Goal: Transaction & Acquisition: Purchase product/service

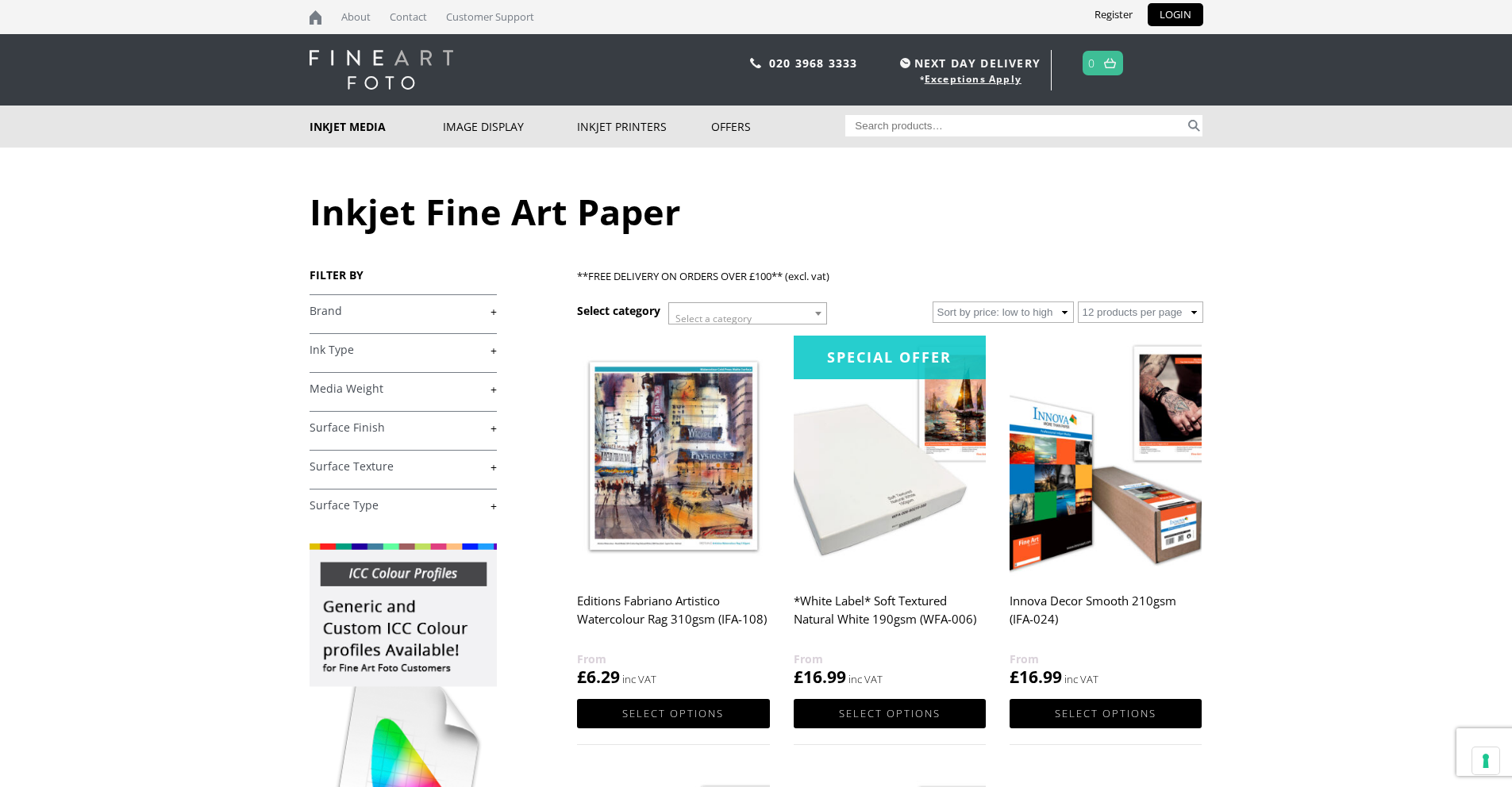
click at [1335, 454] on body "NEXT DAY DELIVERY * Exceptions Apply About Contact Customer Support Register LO…" at bounding box center [756, 394] width 1512 height 787
click at [494, 313] on link "+" at bounding box center [403, 311] width 187 height 15
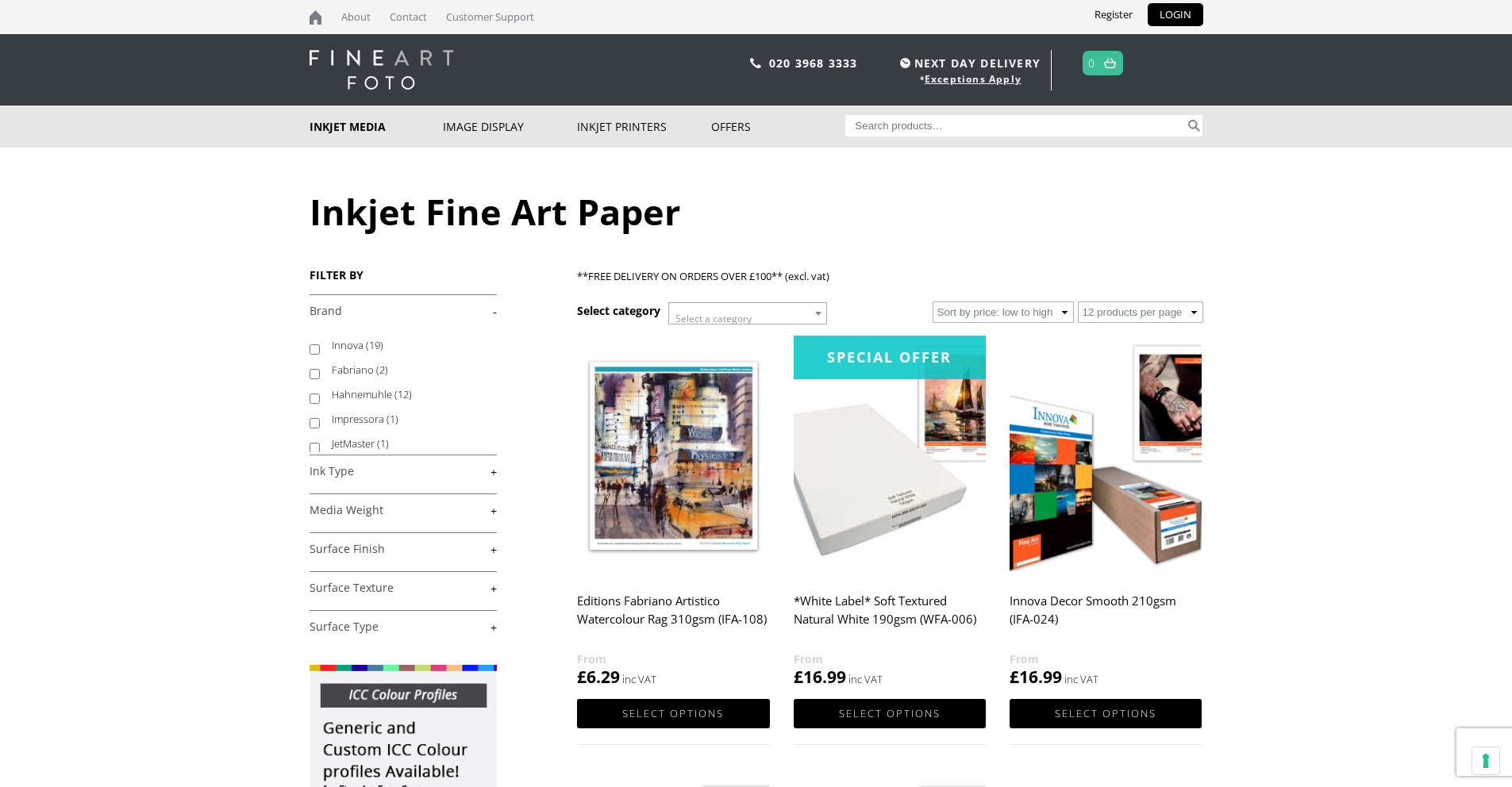
click at [353, 344] on label "Innova (19)" at bounding box center [407, 346] width 150 height 25
click at [320, 345] on input "Innova (19)" at bounding box center [314, 350] width 10 height 10
checkbox input "true"
click at [493, 474] on link "+" at bounding box center [403, 471] width 187 height 15
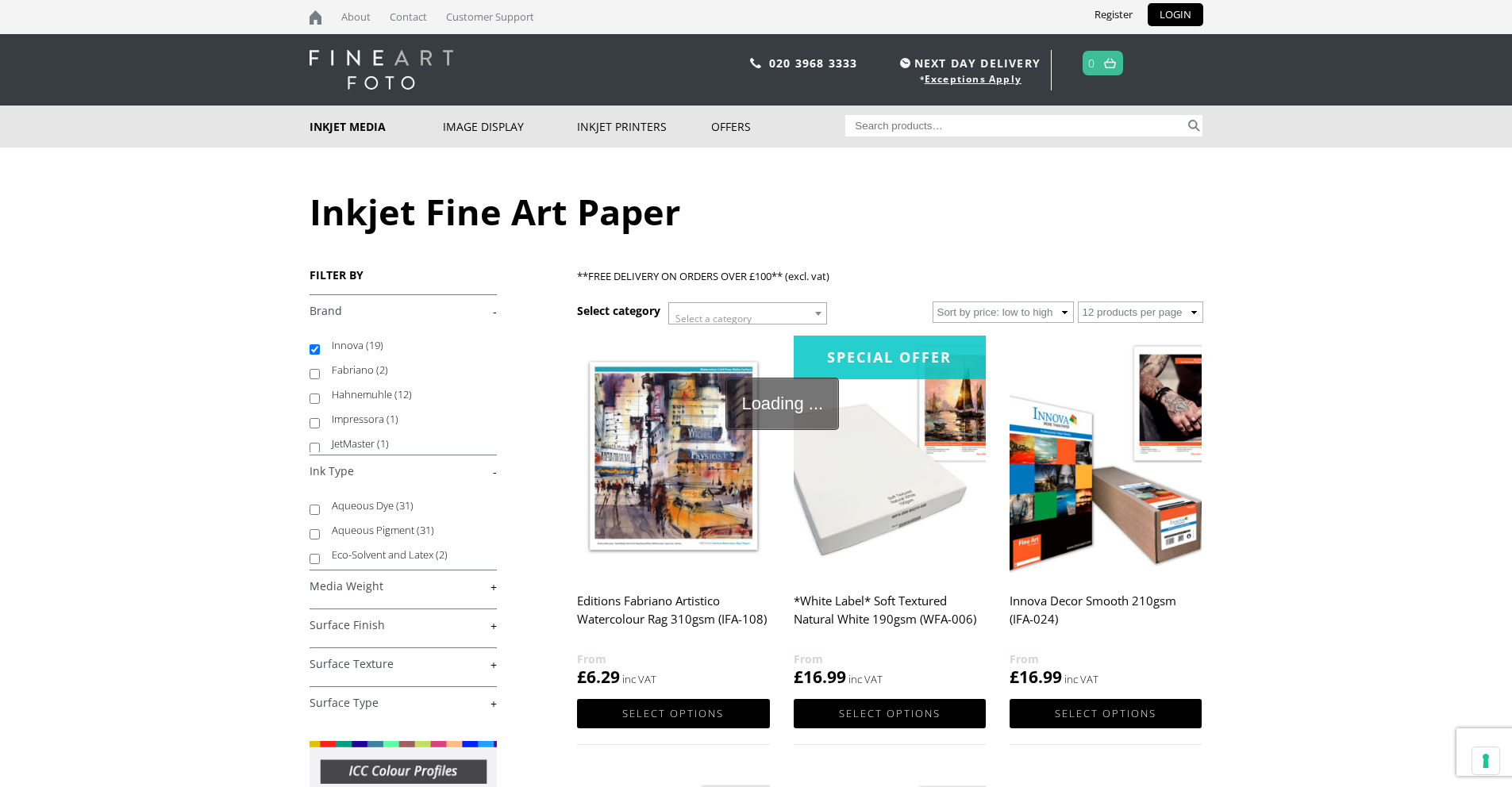
click at [355, 505] on label "Aqueous Dye (31)" at bounding box center [407, 505] width 150 height 25
click at [320, 505] on input "Aqueous Dye (31)" at bounding box center [314, 509] width 10 height 10
checkbox input "true"
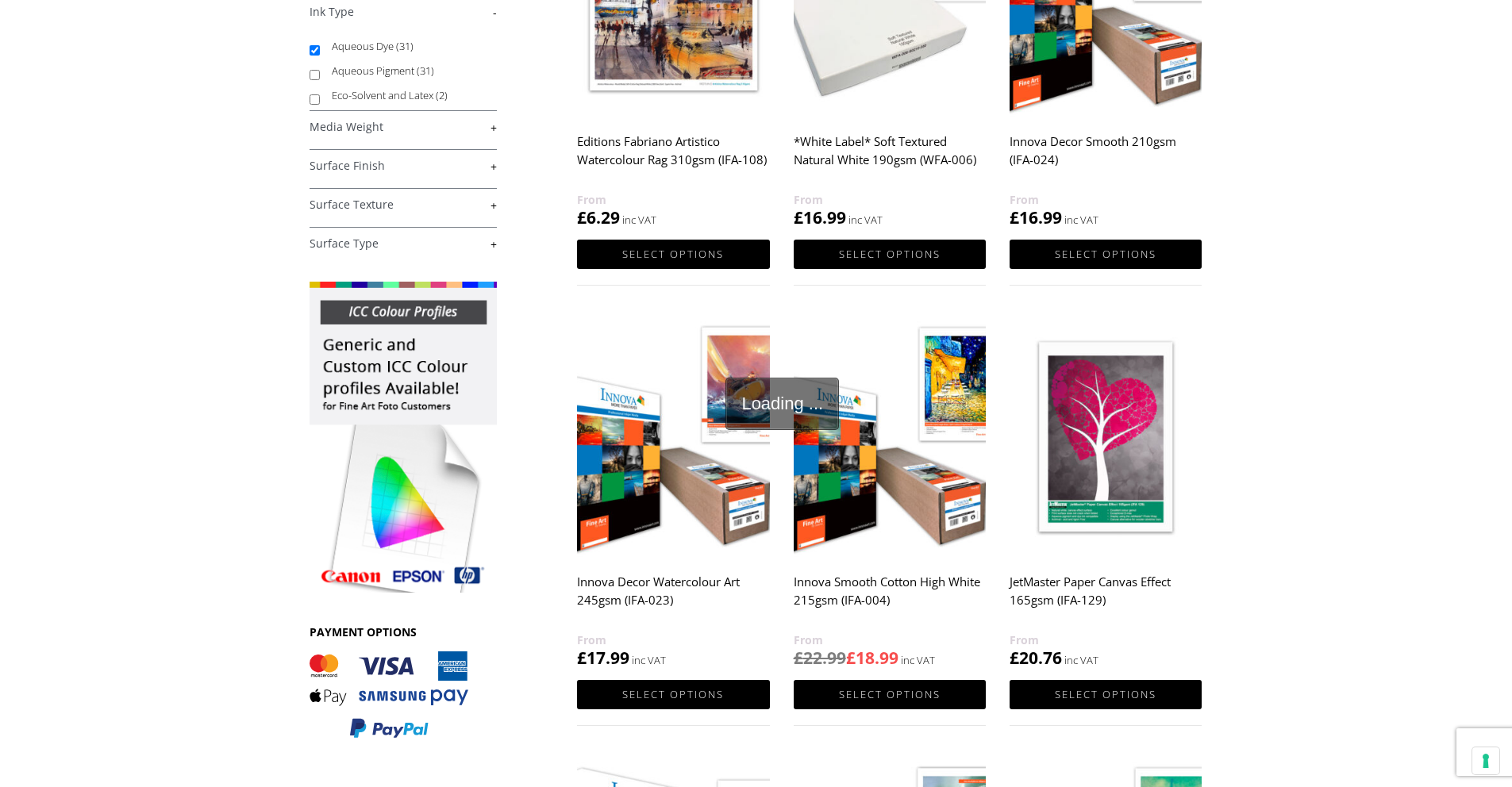
scroll to position [462, 0]
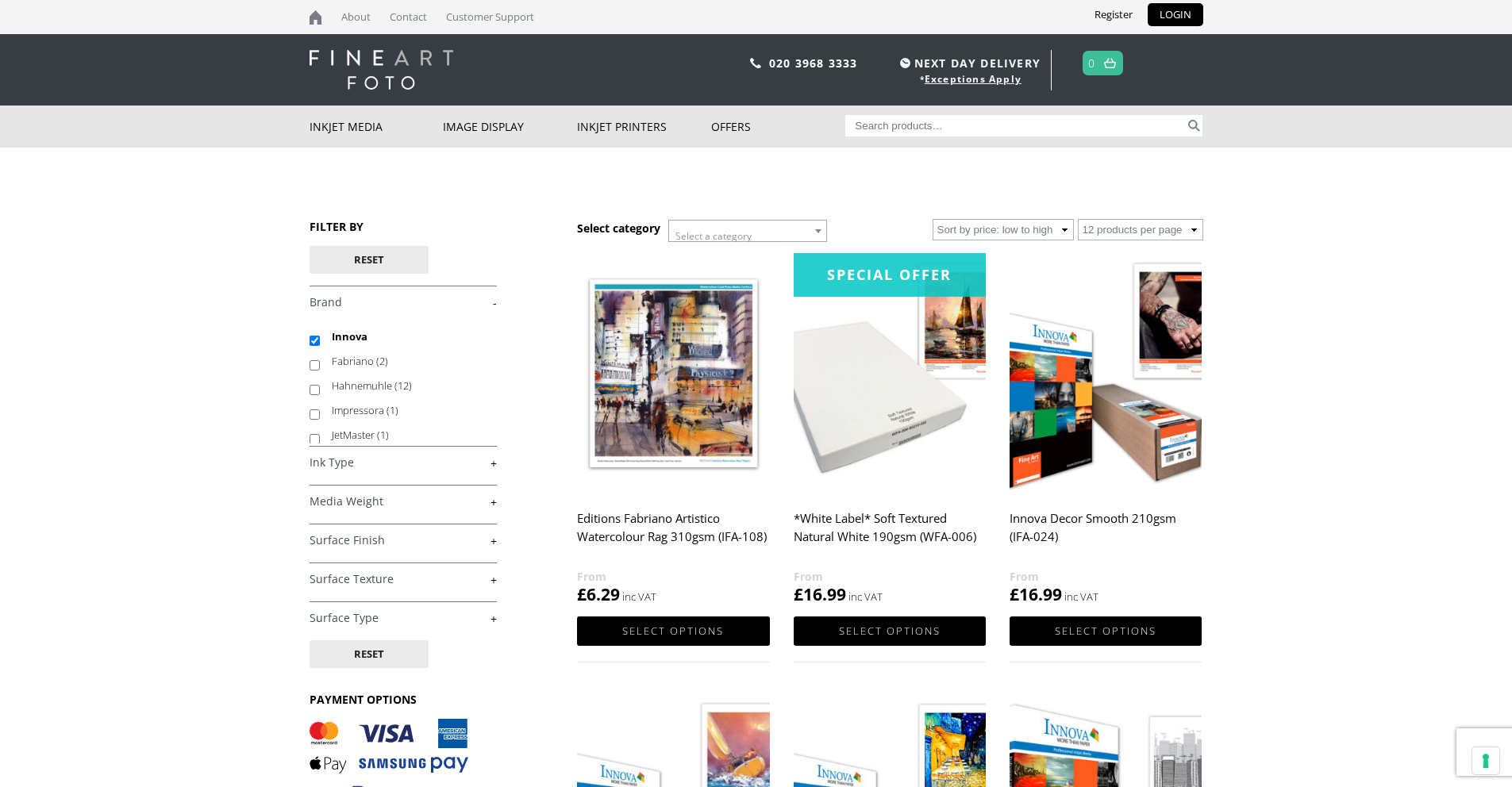
click at [51, 110] on nav "CLOSE Inkjet Media Inkjet Fine Art Paper Inkjet Photo Paper Sample Packs Inkjet…" at bounding box center [756, 126] width 1512 height 42
click at [493, 464] on link "+" at bounding box center [403, 462] width 187 height 15
click at [348, 499] on label "Aqueous Dye (17)" at bounding box center [407, 497] width 150 height 25
click at [320, 499] on input "Aqueous Dye (17)" at bounding box center [314, 501] width 10 height 10
checkbox input "true"
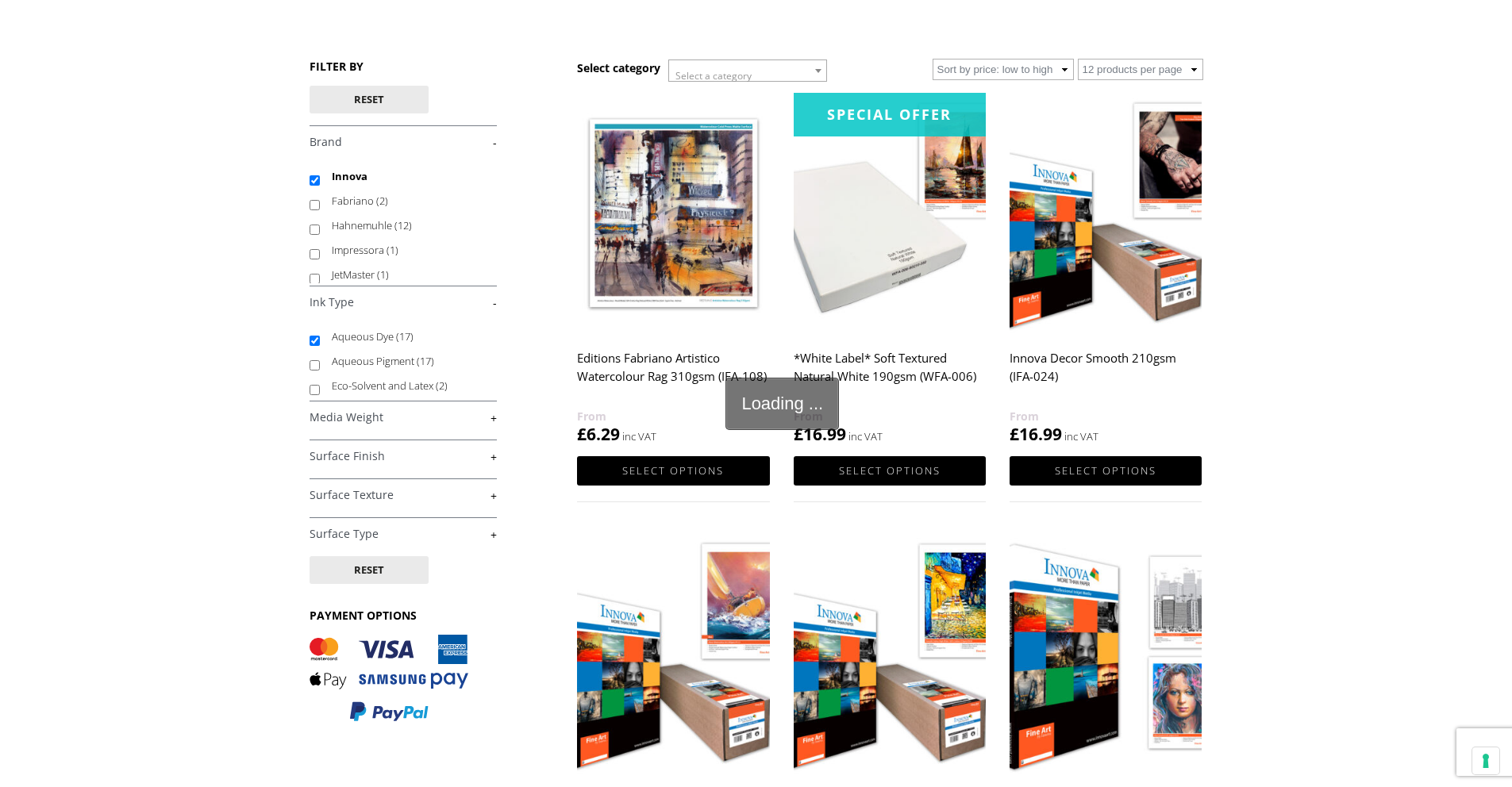
scroll to position [292, 0]
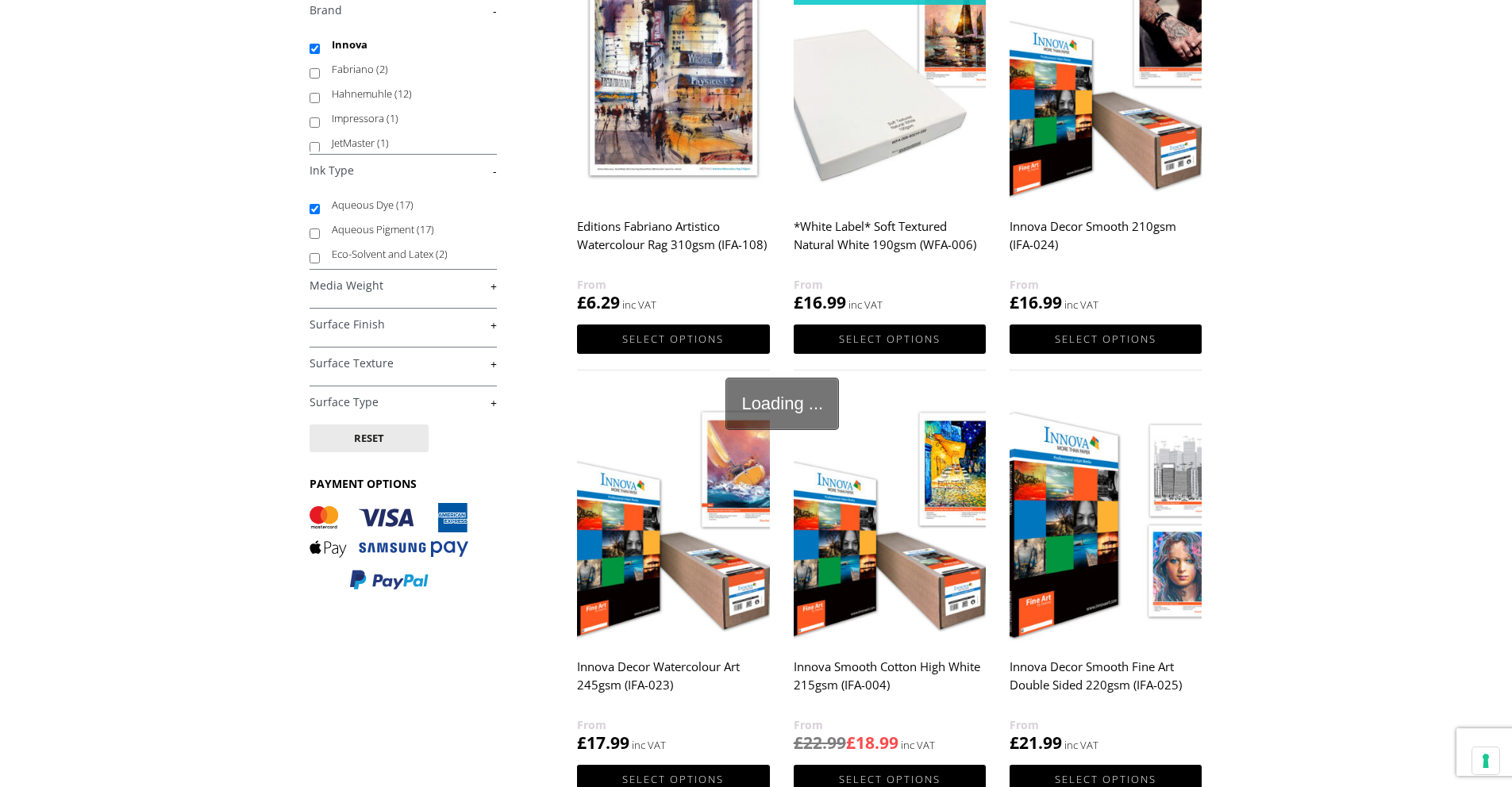
click at [496, 287] on link "+" at bounding box center [403, 286] width 187 height 15
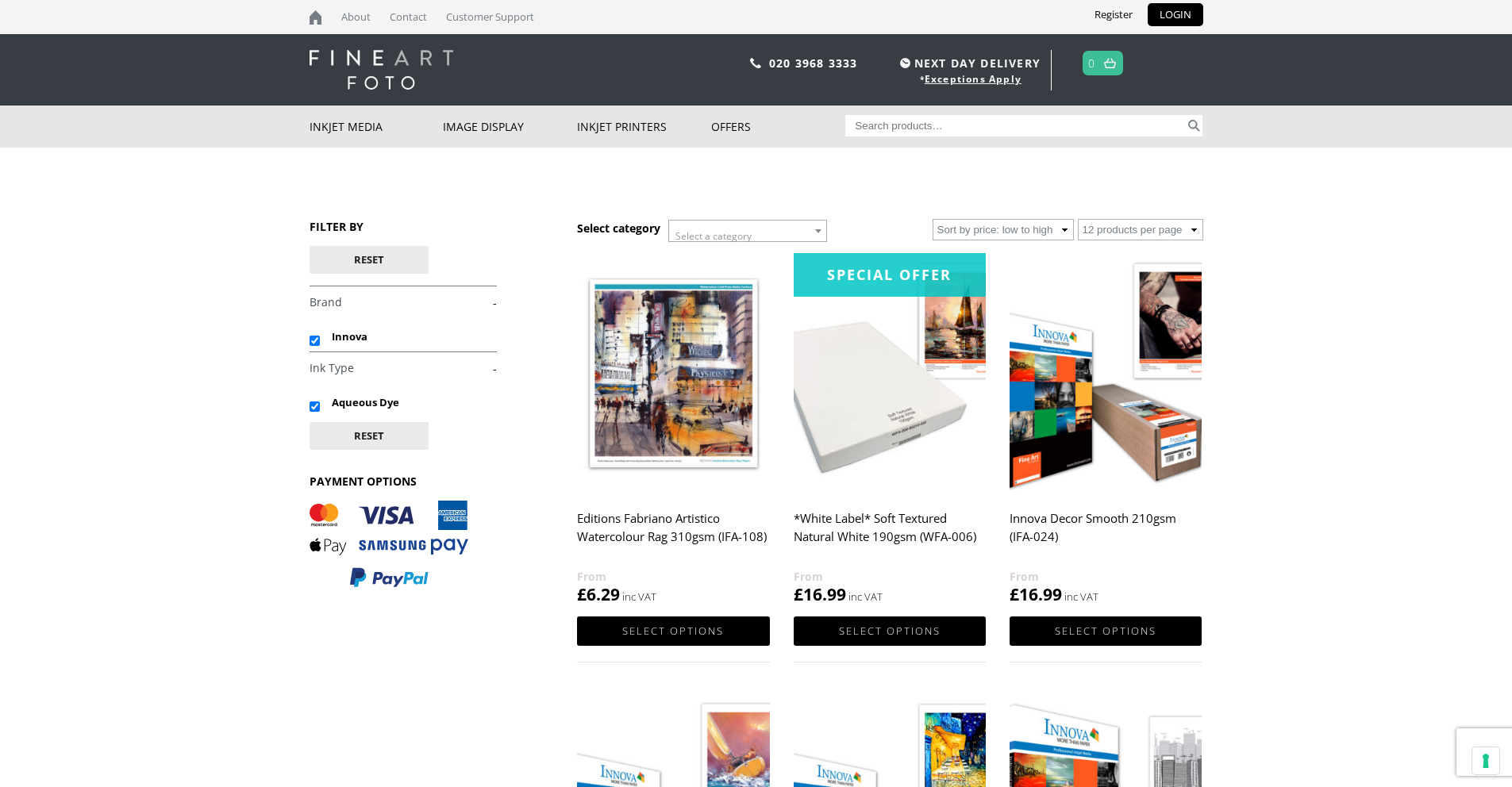
click at [192, 554] on body "NEXT DAY DELIVERY * Exceptions Apply About Contact Customer Support Register LO…" at bounding box center [756, 394] width 1512 height 787
click at [995, 130] on input "Search for:" at bounding box center [1015, 126] width 340 height 22
type input "ifa 015"
click at [1185, 115] on button "Search" at bounding box center [1194, 126] width 18 height 22
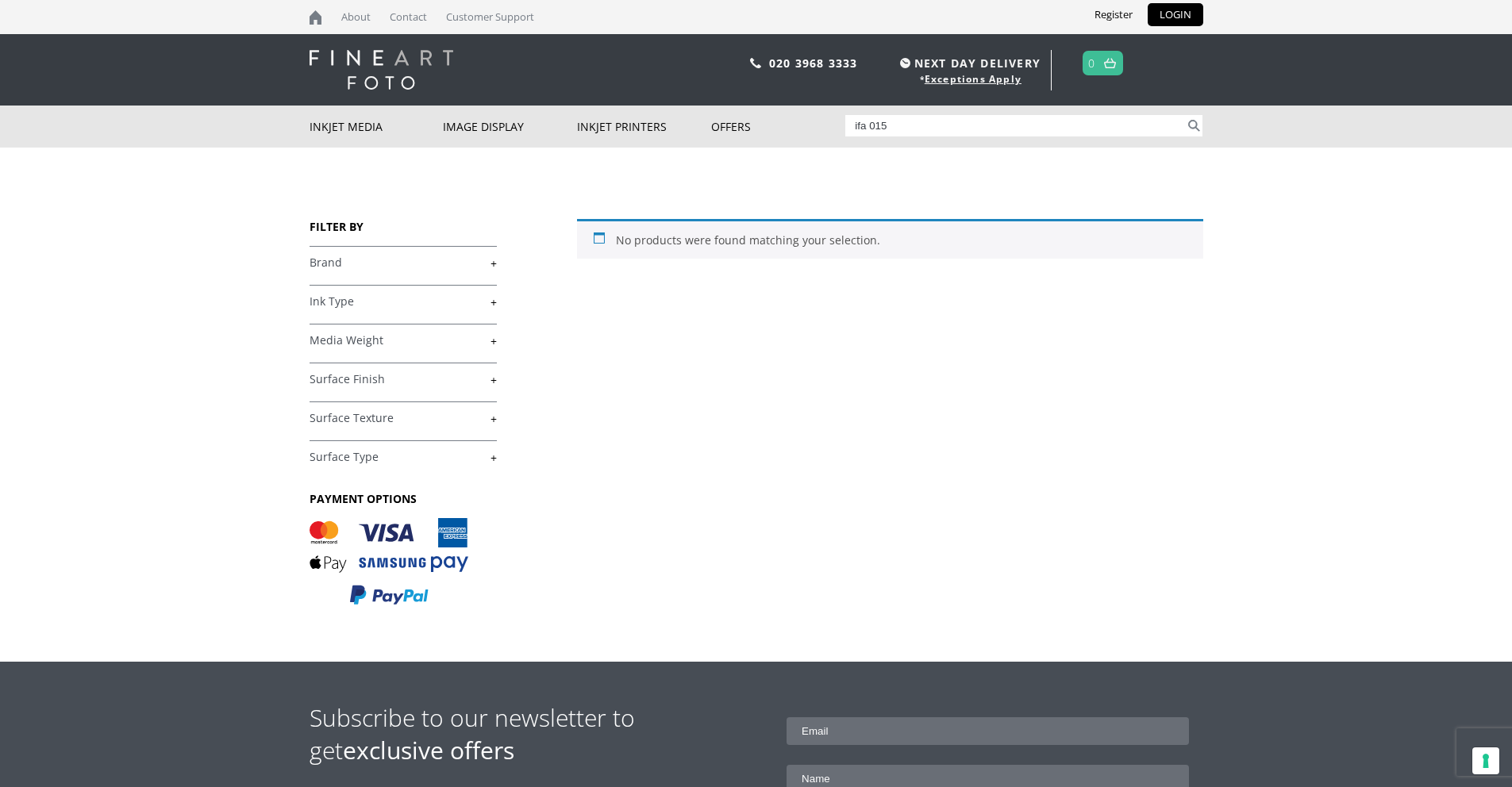
click at [928, 124] on input "ifa 015" at bounding box center [1015, 126] width 340 height 22
click at [870, 126] on input "ifa 015" at bounding box center [1015, 126] width 340 height 22
type input "ifa015"
click at [1185, 115] on button "Search" at bounding box center [1194, 126] width 18 height 22
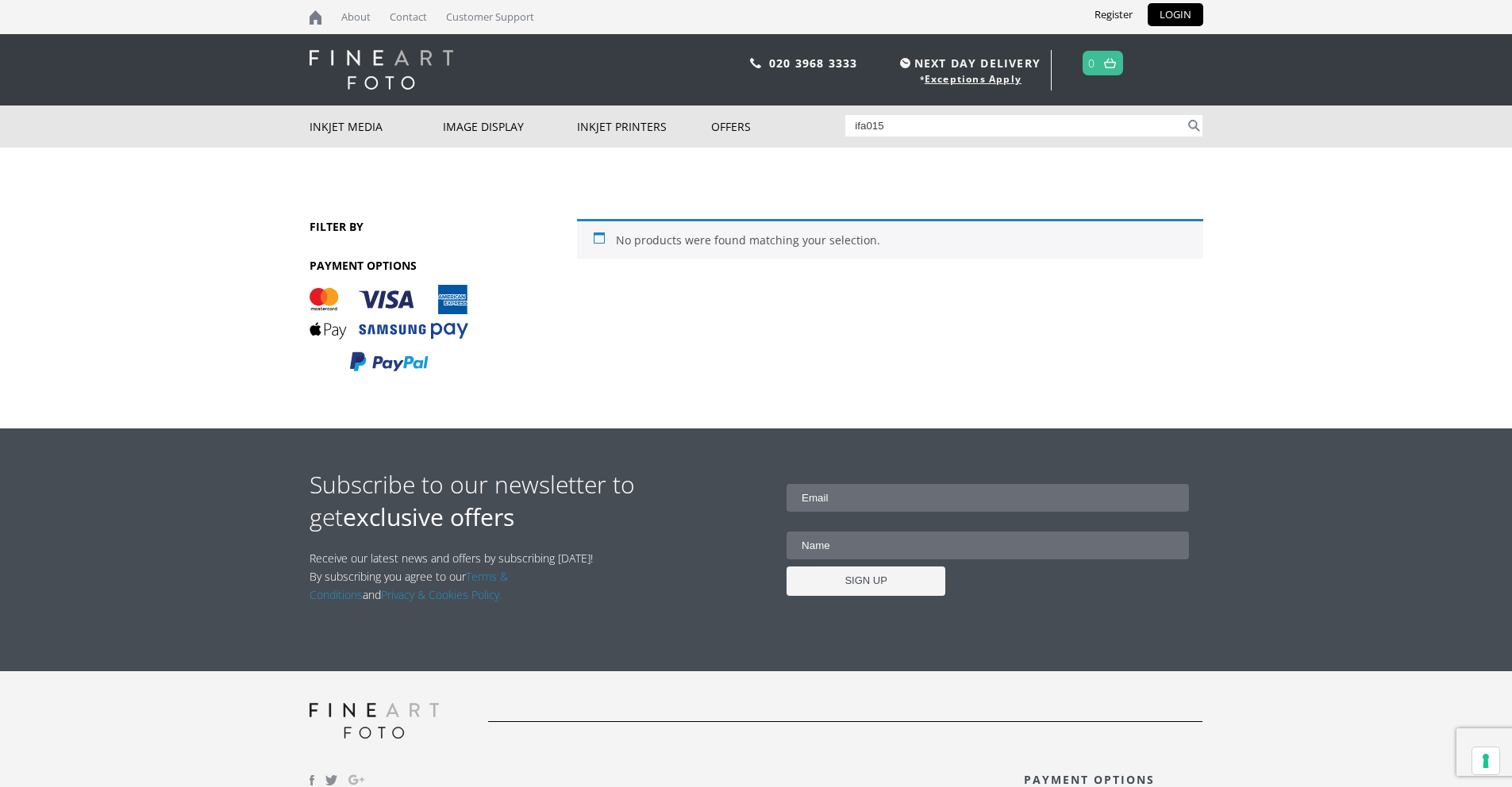
click at [863, 128] on input "ifa015" at bounding box center [1015, 126] width 340 height 22
type input "ifa 015"
click at [1185, 115] on button "Search" at bounding box center [1194, 126] width 18 height 22
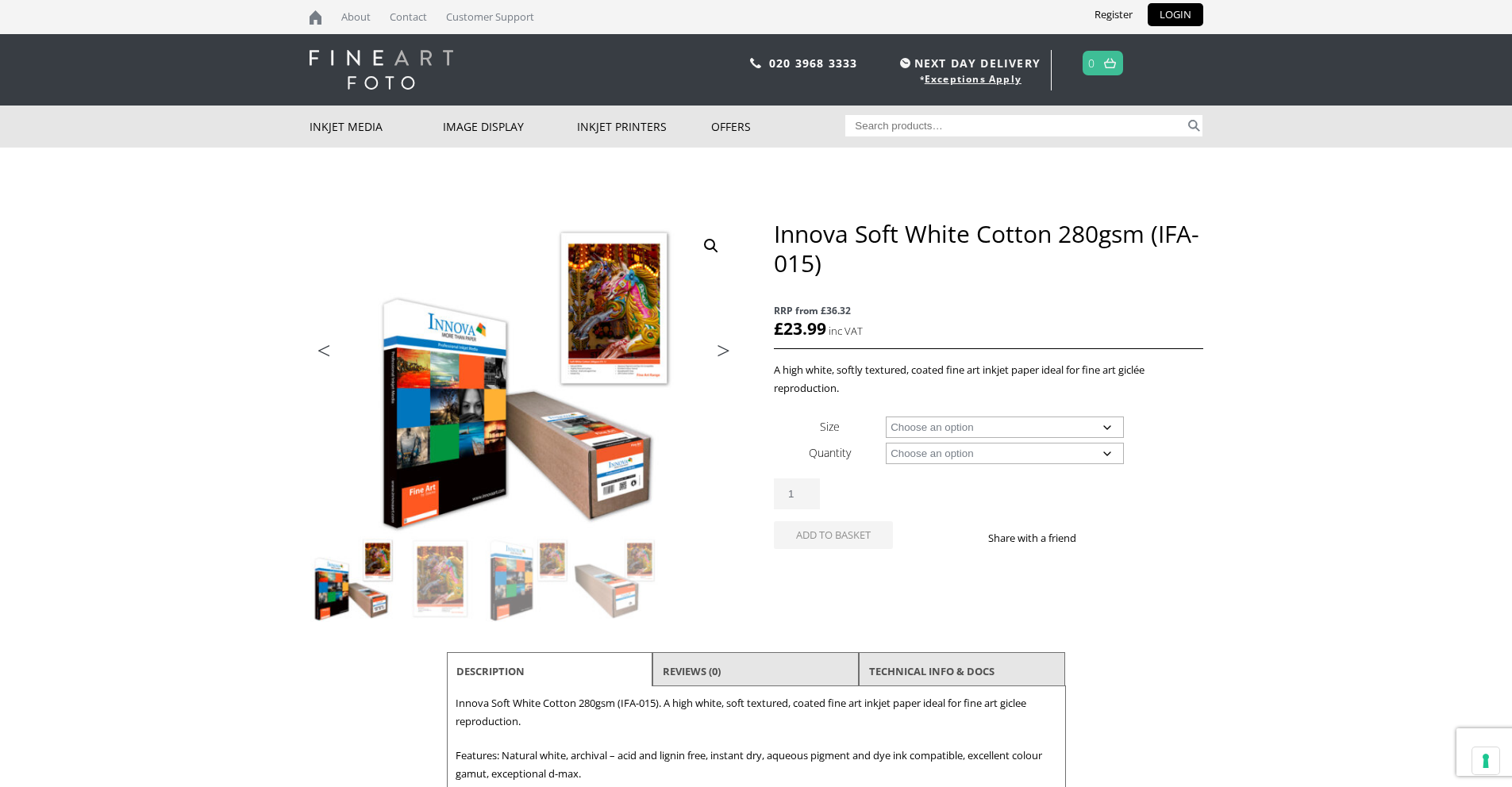
click at [1252, 445] on body "NEXT DAY DELIVERY * Exceptions Apply About Contact Customer Support Register LO…" at bounding box center [756, 394] width 1512 height 787
click at [1109, 429] on select "Choose an option A4 Sheet A3 Sheet A3+ Sheet A2 Sheet 17" Wide Roll 24" Wide Ro…" at bounding box center [1005, 427] width 238 height 22
click at [886, 417] on select "Choose an option A4 Sheet A3 Sheet A3+ Sheet A2 Sheet 17" Wide Roll 24" Wide Ro…" at bounding box center [1005, 427] width 238 height 22
select select "a3-sheet-2"
click at [1106, 454] on select "Choose an option 25 Sheets" at bounding box center [1005, 453] width 238 height 22
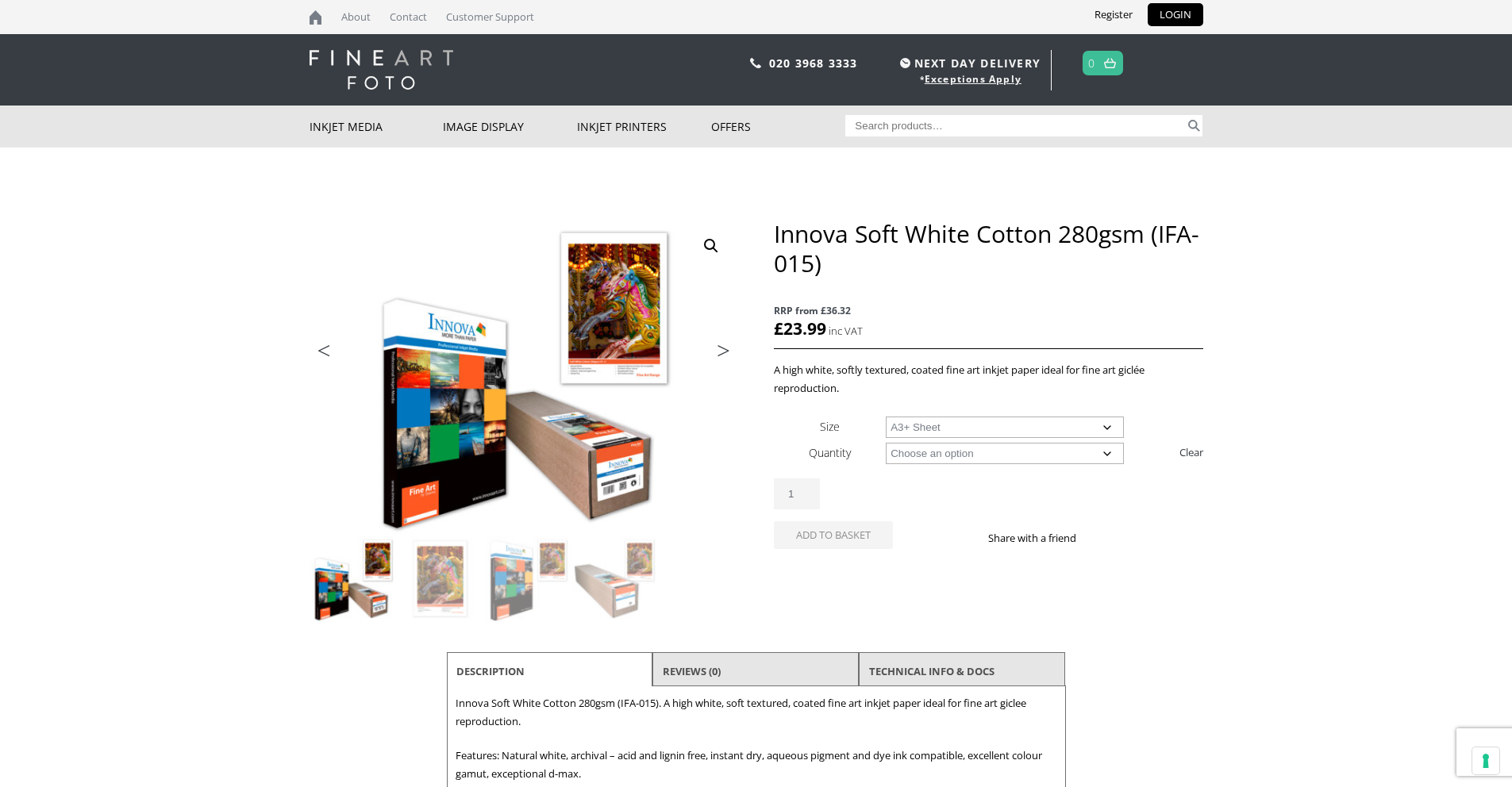
select select "25-sheets"
click at [886, 443] on select "Choose an option 25 Sheets" at bounding box center [1005, 453] width 238 height 22
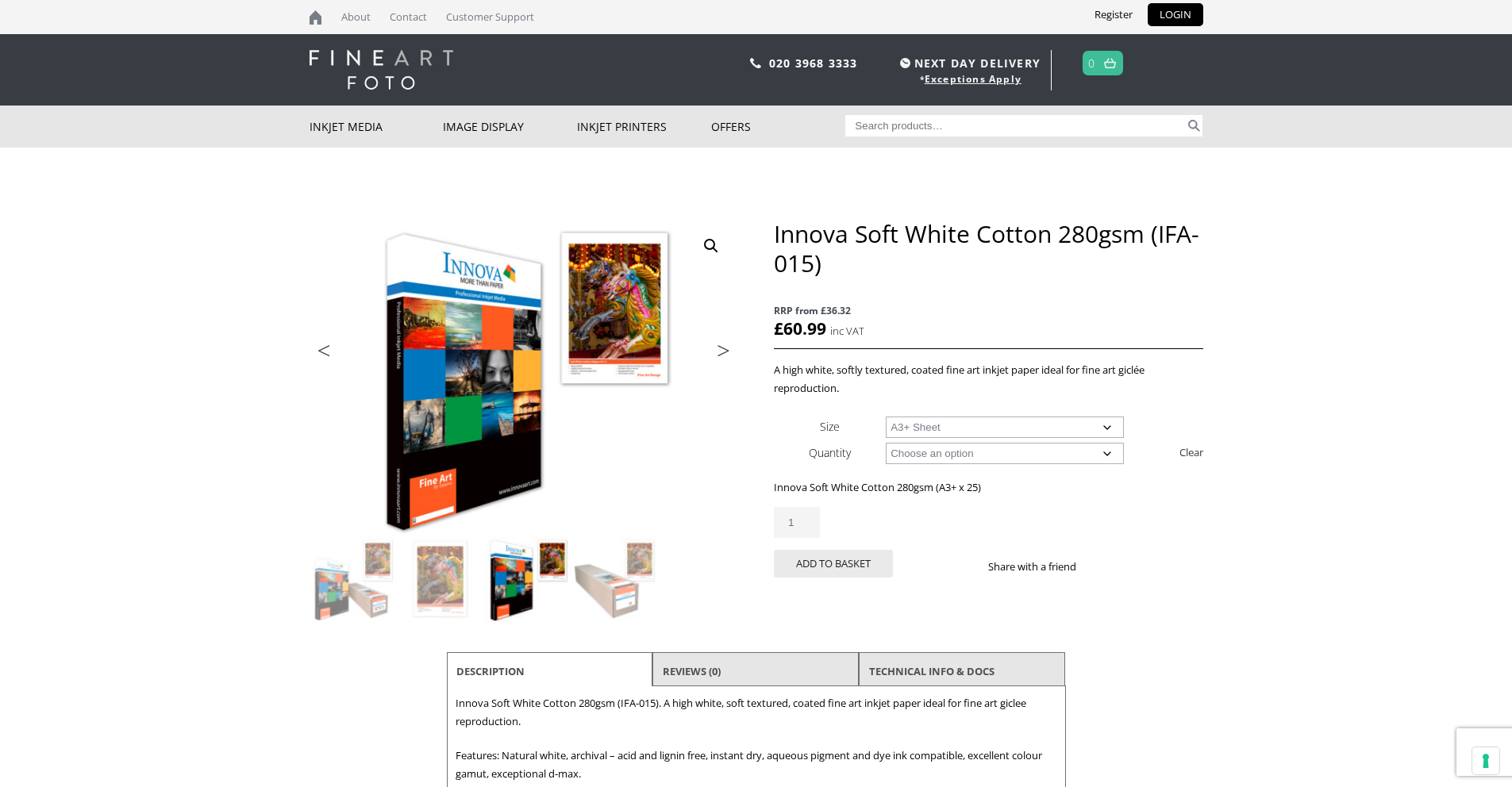
click at [1000, 424] on select "Choose an option A4 Sheet A3 Sheet A3+ Sheet A2 Sheet" at bounding box center [1005, 427] width 238 height 22
click at [886, 417] on select "Choose an option A4 Sheet A3 Sheet A3+ Sheet A2 Sheet" at bounding box center [1005, 427] width 238 height 22
click at [978, 426] on select "Choose an option A4 Sheet A3 Sheet A3+ Sheet A2 Sheet" at bounding box center [1005, 427] width 238 height 22
click at [886, 417] on select "Choose an option A4 Sheet A3 Sheet A3+ Sheet A2 Sheet" at bounding box center [1005, 427] width 238 height 22
click at [964, 429] on select "Choose an option A4 Sheet A3 Sheet A3+ Sheet A2 Sheet" at bounding box center [1005, 427] width 238 height 22
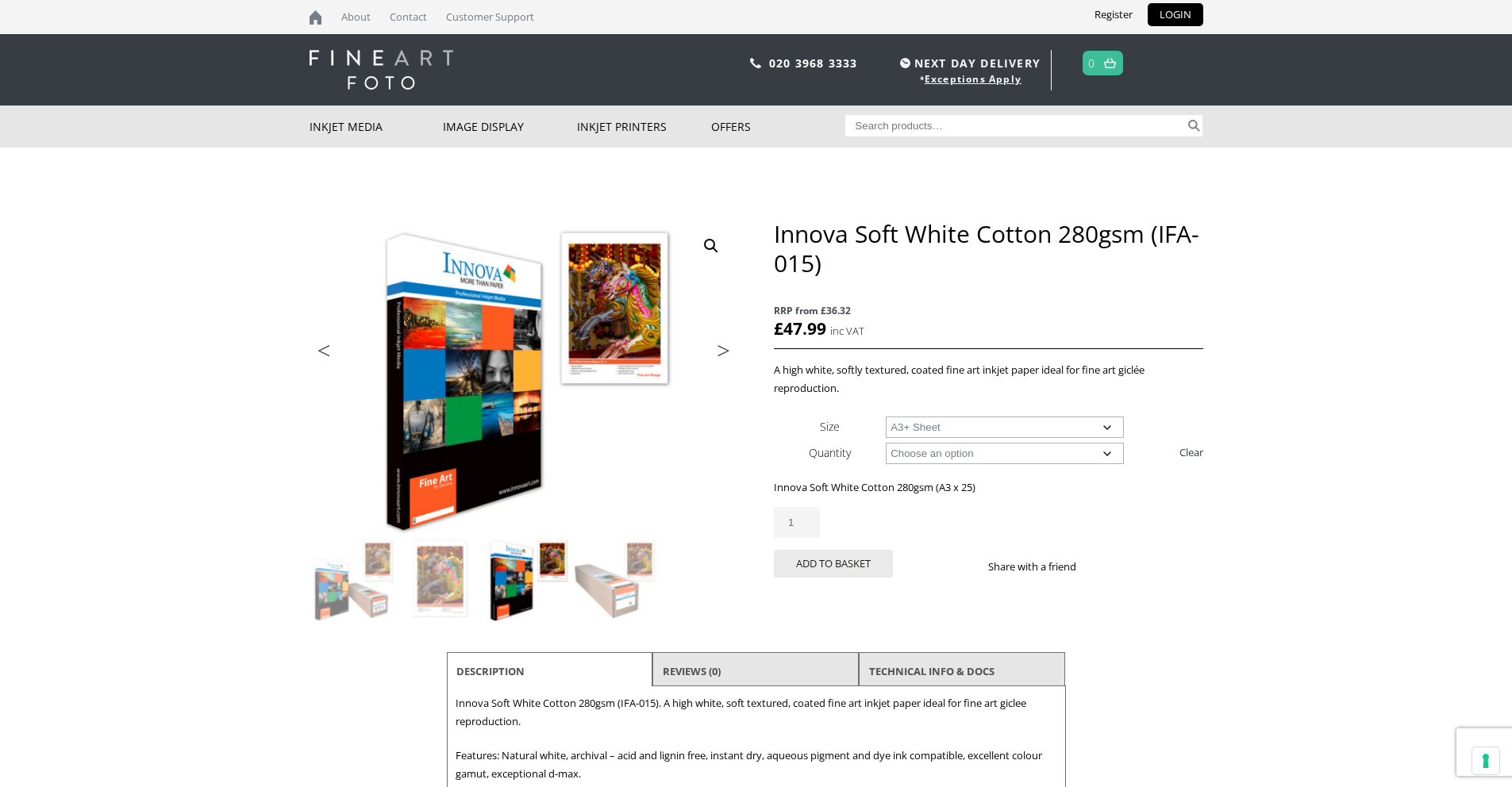
click at [886, 417] on select "Choose an option A4 Sheet A3 Sheet A3+ Sheet A2 Sheet" at bounding box center [1005, 427] width 238 height 22
select select "a3-sheet-2"
click at [965, 122] on input "Search for:" at bounding box center [1015, 126] width 340 height 22
type input "ifa 025"
click at [1185, 115] on button "Search" at bounding box center [1194, 126] width 18 height 22
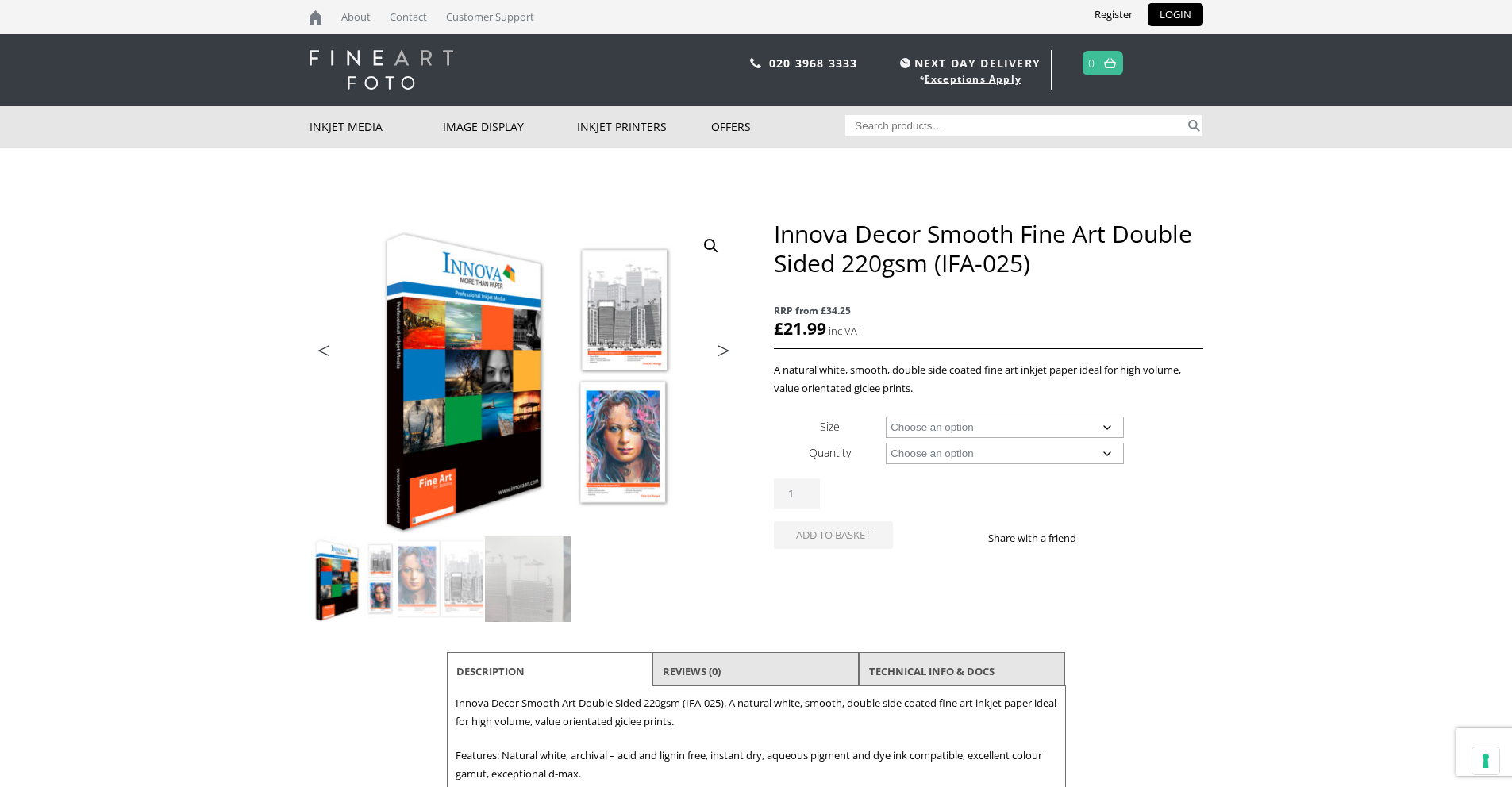
click at [989, 351] on div "Innova Decor Smooth Fine Art Double Sided 220gsm (IFA-025) RRP from £34.25 £ 21…" at bounding box center [988, 402] width 429 height 367
click at [990, 432] on select "Choose an option A4 Sheet A3 Sheet A3+ Sheet A2 Sheet" at bounding box center [1005, 427] width 238 height 22
click at [886, 417] on select "Choose an option A4 Sheet A3 Sheet A3+ Sheet A2 Sheet" at bounding box center [1005, 427] width 238 height 22
select select "a4-sheet"
click at [968, 453] on select "Choose an option 25 Sheets" at bounding box center [1005, 453] width 238 height 22
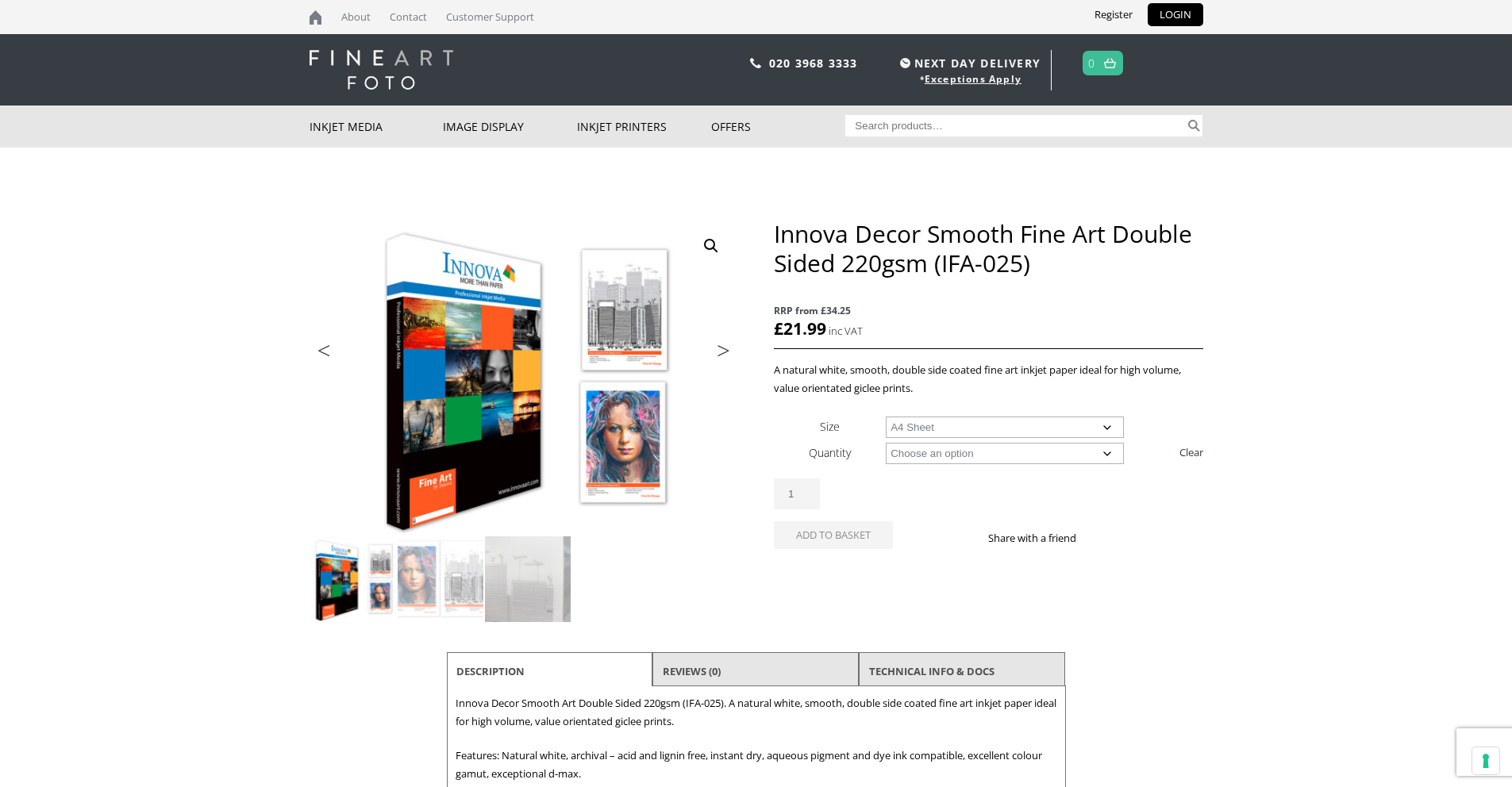
select select "25-sheets"
click at [886, 443] on select "Choose an option 25 Sheets" at bounding box center [1005, 453] width 238 height 22
click at [958, 429] on select "Choose an option A4 Sheet A3 Sheet A3+ Sheet A2 Sheet" at bounding box center [1005, 427] width 238 height 22
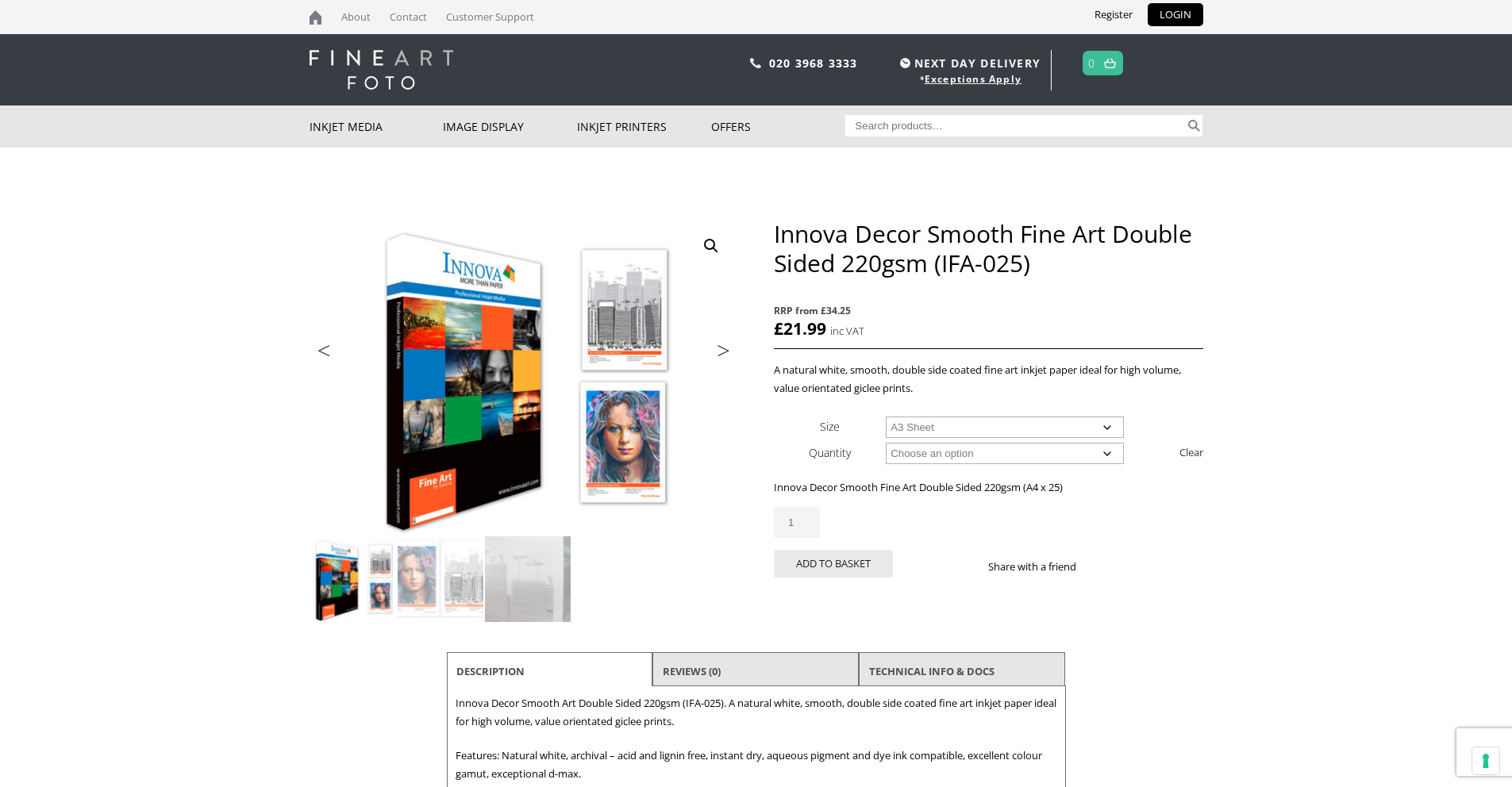
click at [886, 417] on select "Choose an option A4 Sheet A3 Sheet A3+ Sheet A2 Sheet" at bounding box center [1005, 427] width 238 height 22
click at [954, 453] on select "Choose an option 25 Sheets" at bounding box center [1005, 453] width 238 height 22
click at [950, 434] on select "Choose an option A4 Sheet A3 Sheet A3+ Sheet A2 Sheet" at bounding box center [1005, 427] width 238 height 22
click at [886, 417] on select "Choose an option A4 Sheet A3 Sheet A3+ Sheet A2 Sheet" at bounding box center [1005, 427] width 238 height 22
select select "a3-sheet-2"
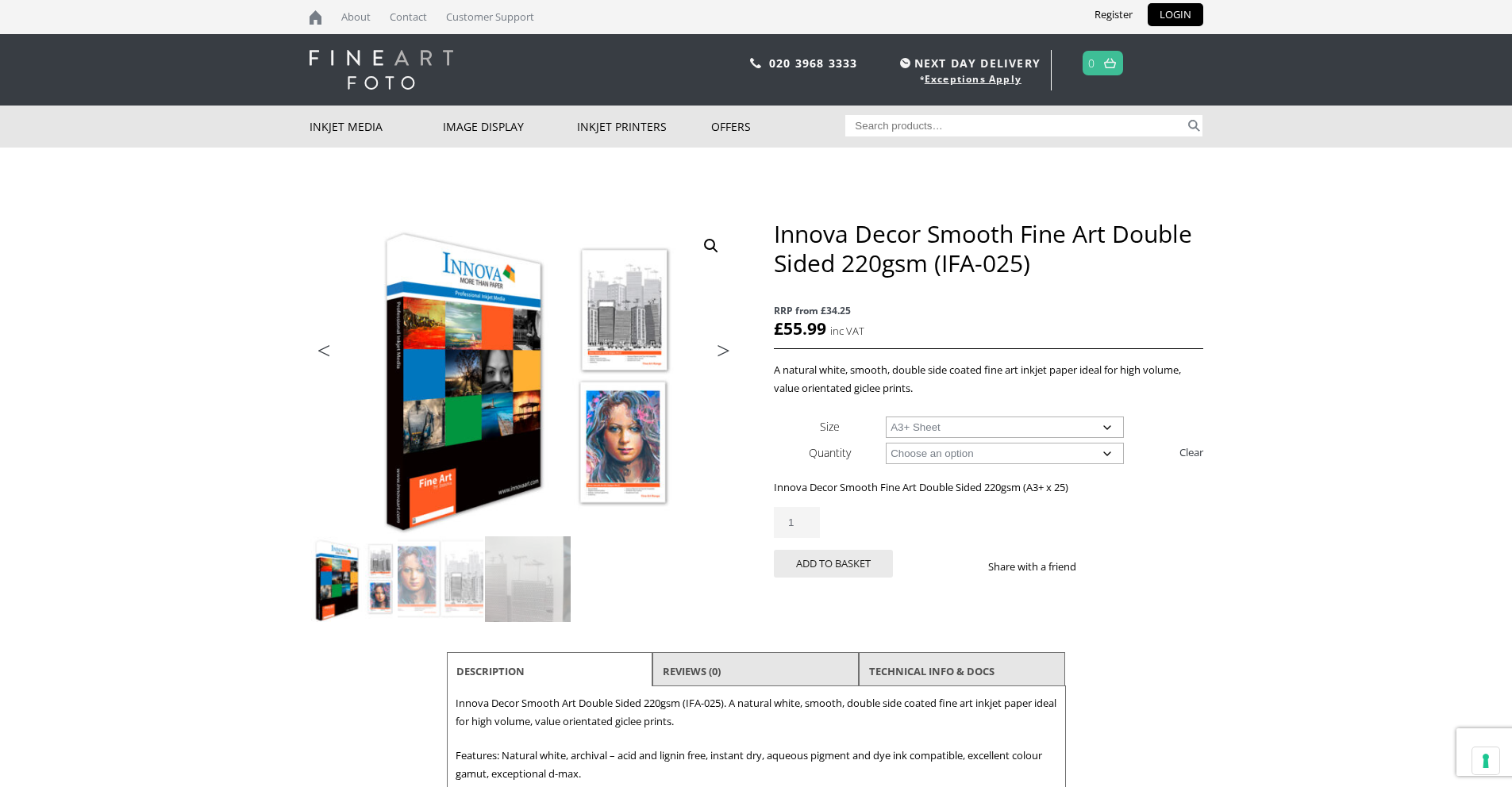
click at [1286, 335] on body "NEXT DAY DELIVERY * Exceptions Apply About Contact Customer Support Register LO…" at bounding box center [756, 394] width 1512 height 787
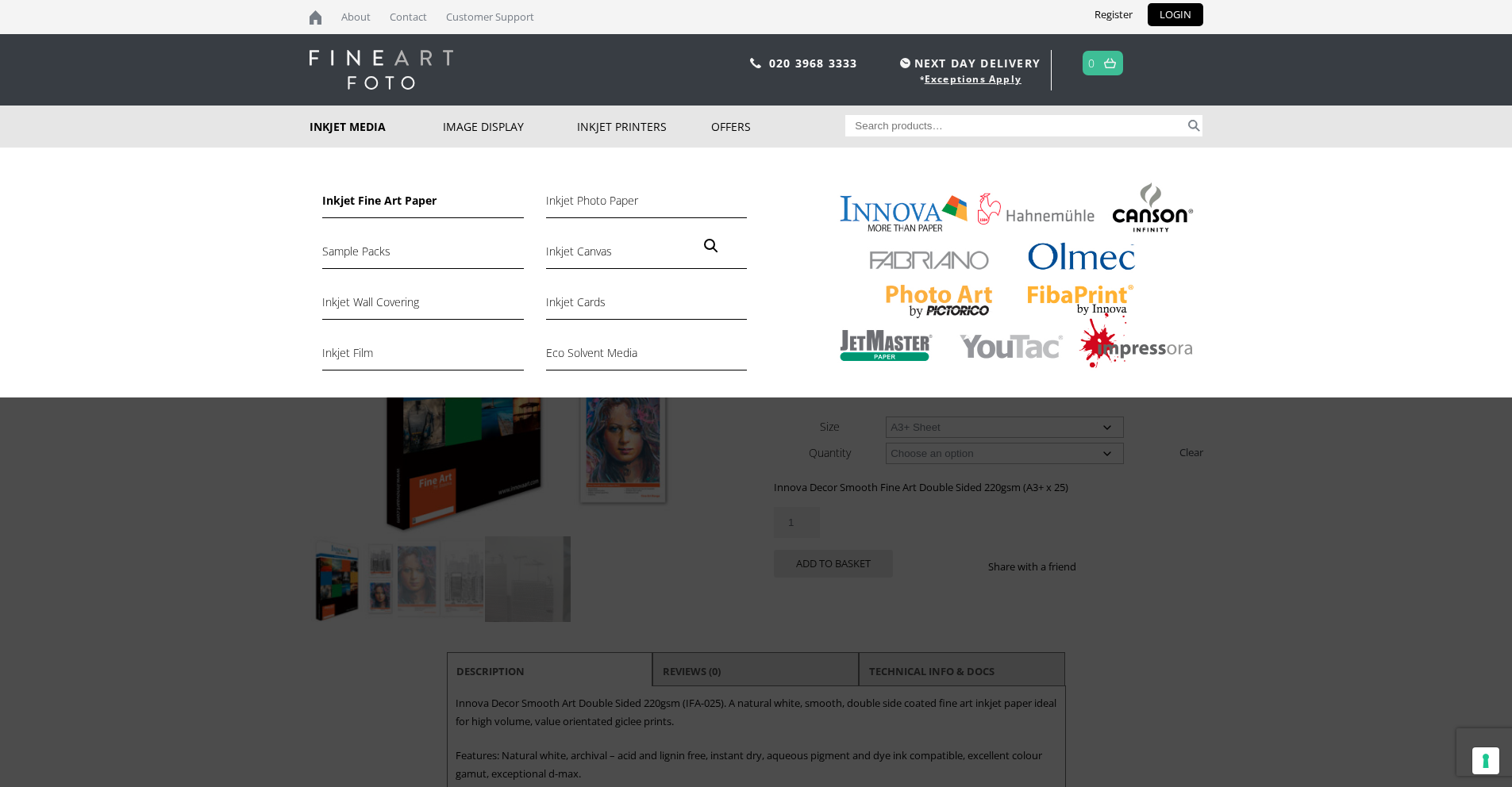
click at [354, 204] on link "Inkjet Fine Art Paper" at bounding box center [422, 205] width 201 height 27
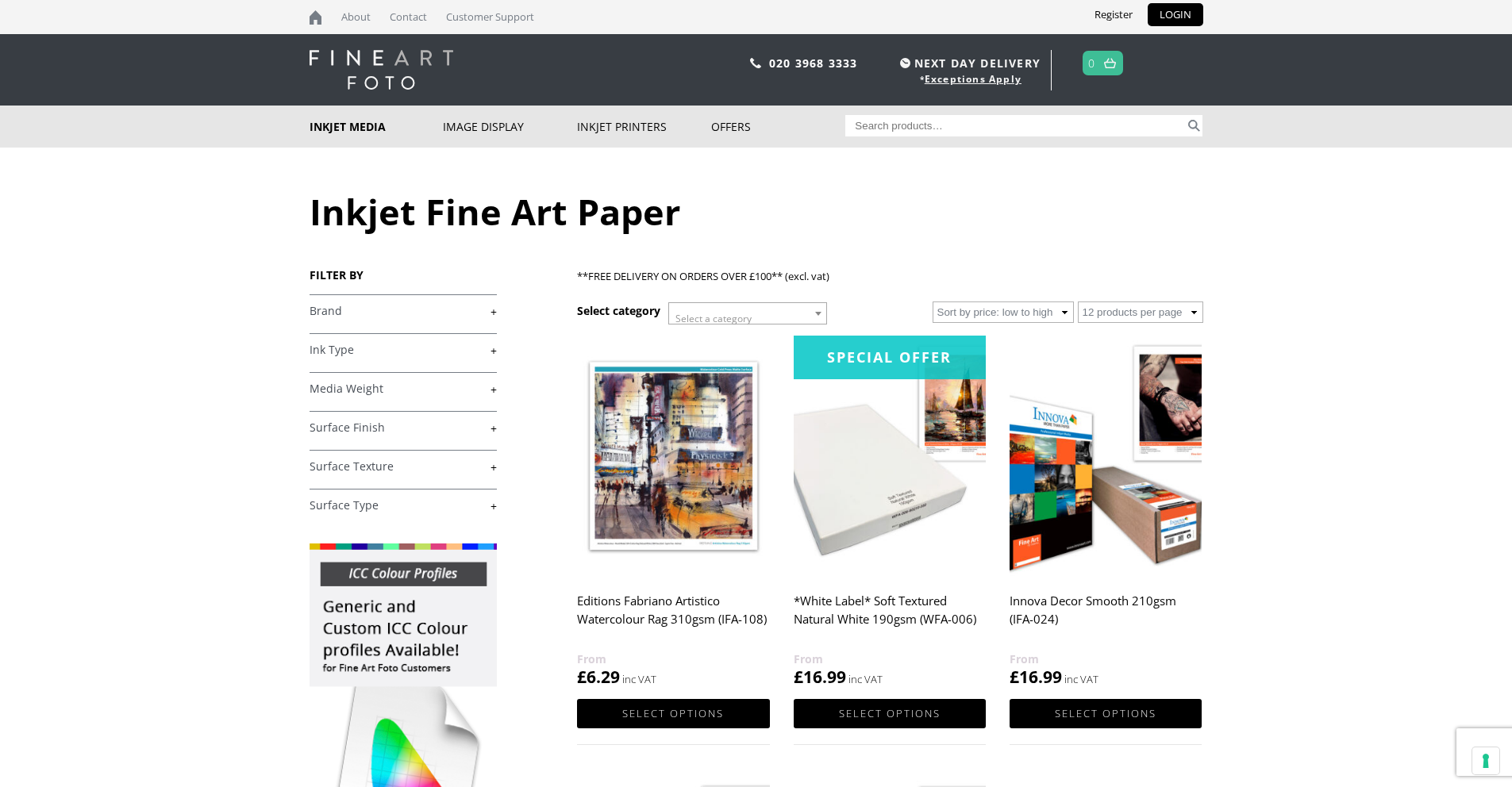
click at [492, 315] on link "+" at bounding box center [403, 311] width 187 height 15
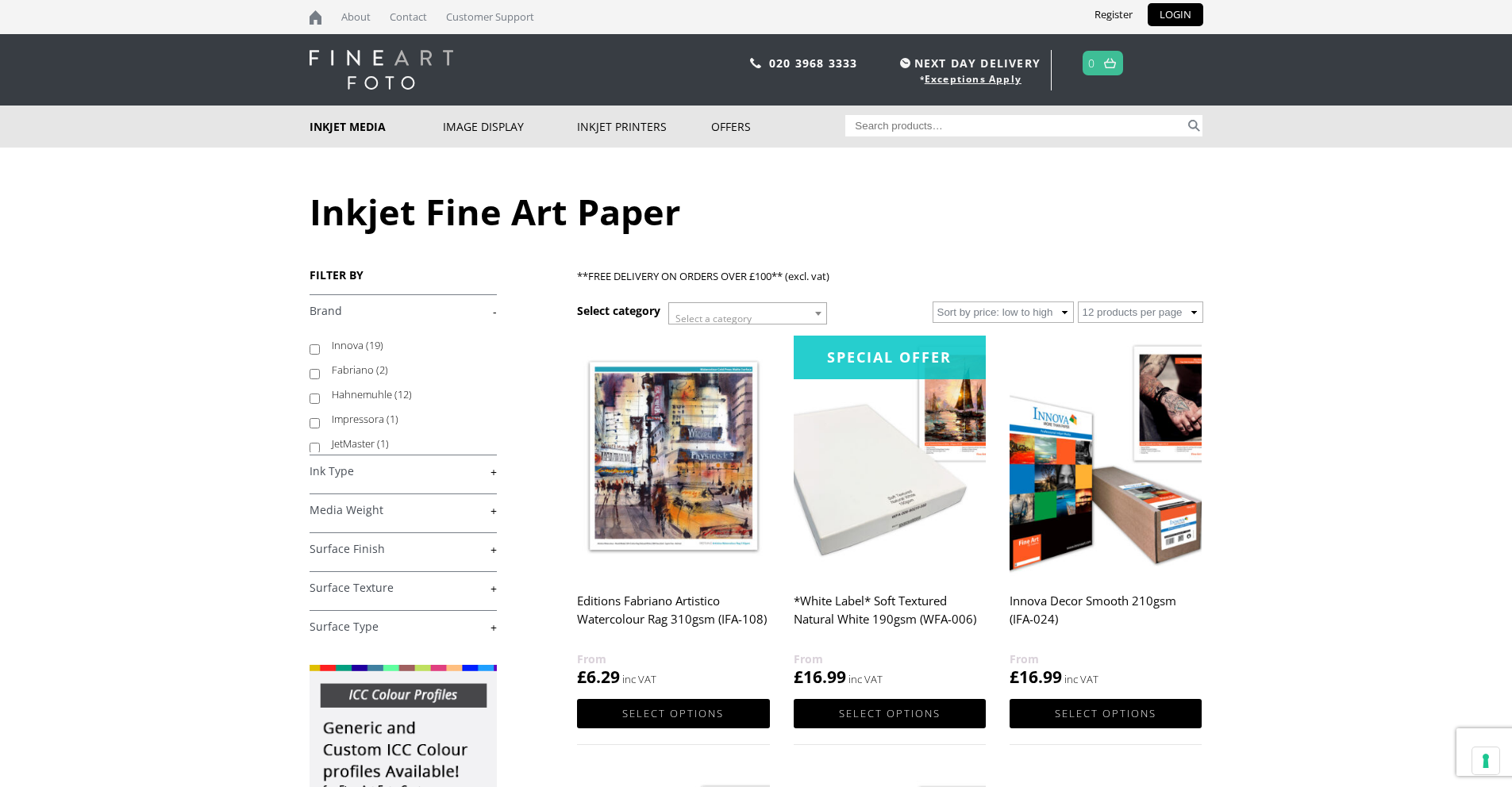
click at [348, 343] on label "Innova (19)" at bounding box center [407, 346] width 150 height 25
click at [320, 345] on input "Innova (19)" at bounding box center [314, 350] width 10 height 10
checkbox input "true"
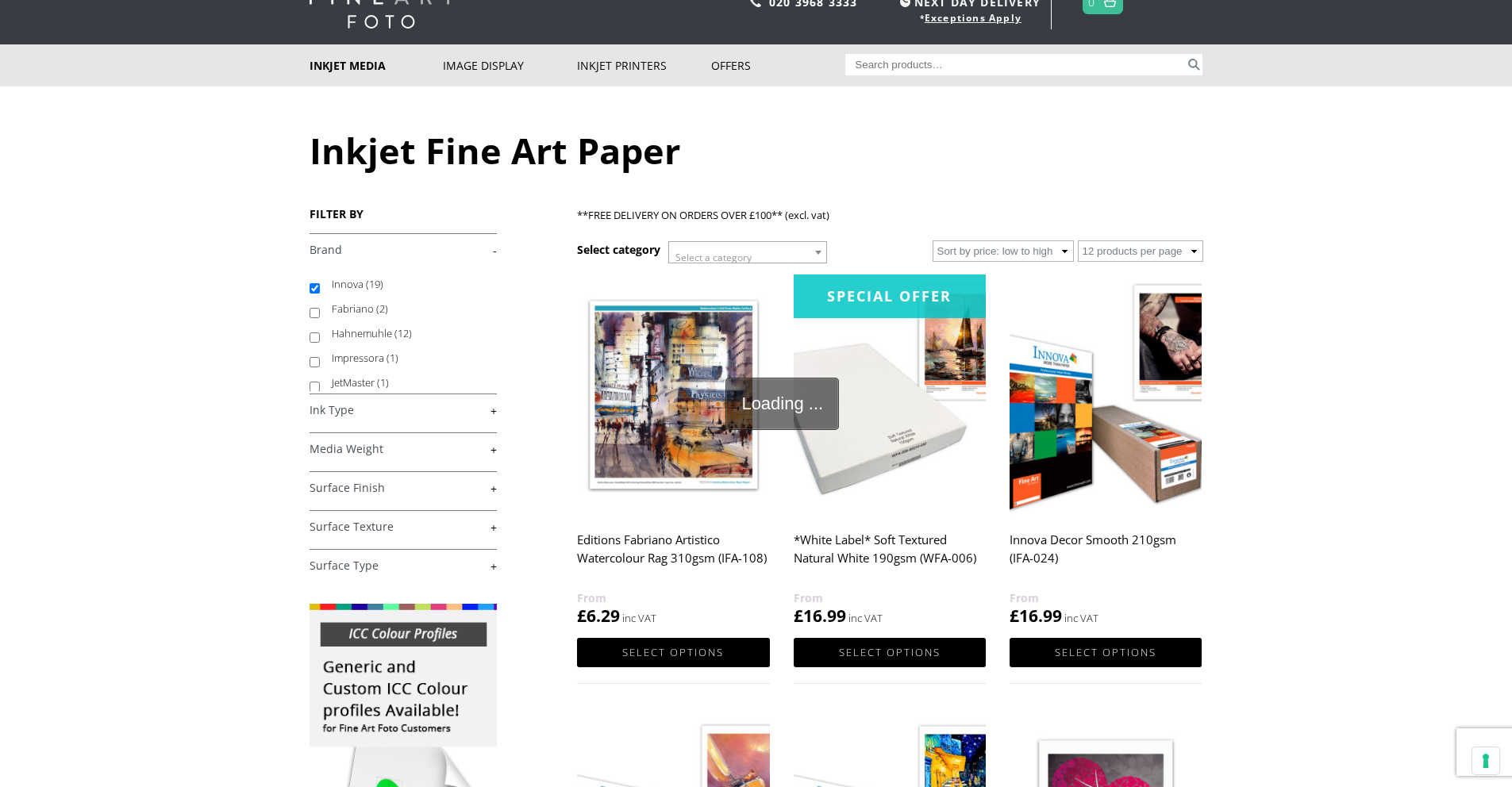
scroll to position [212, 0]
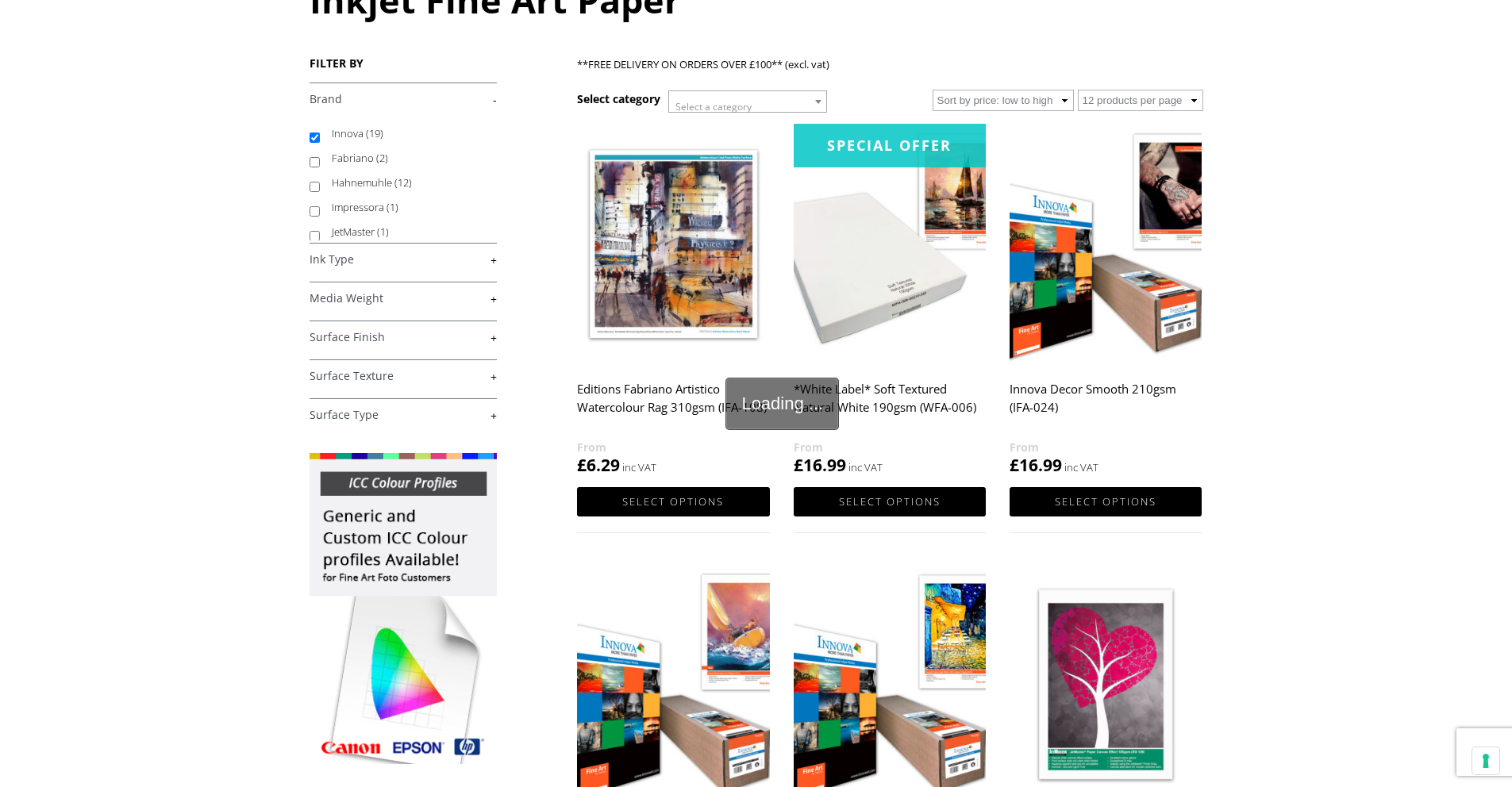
click at [493, 301] on link "+" at bounding box center [403, 298] width 187 height 15
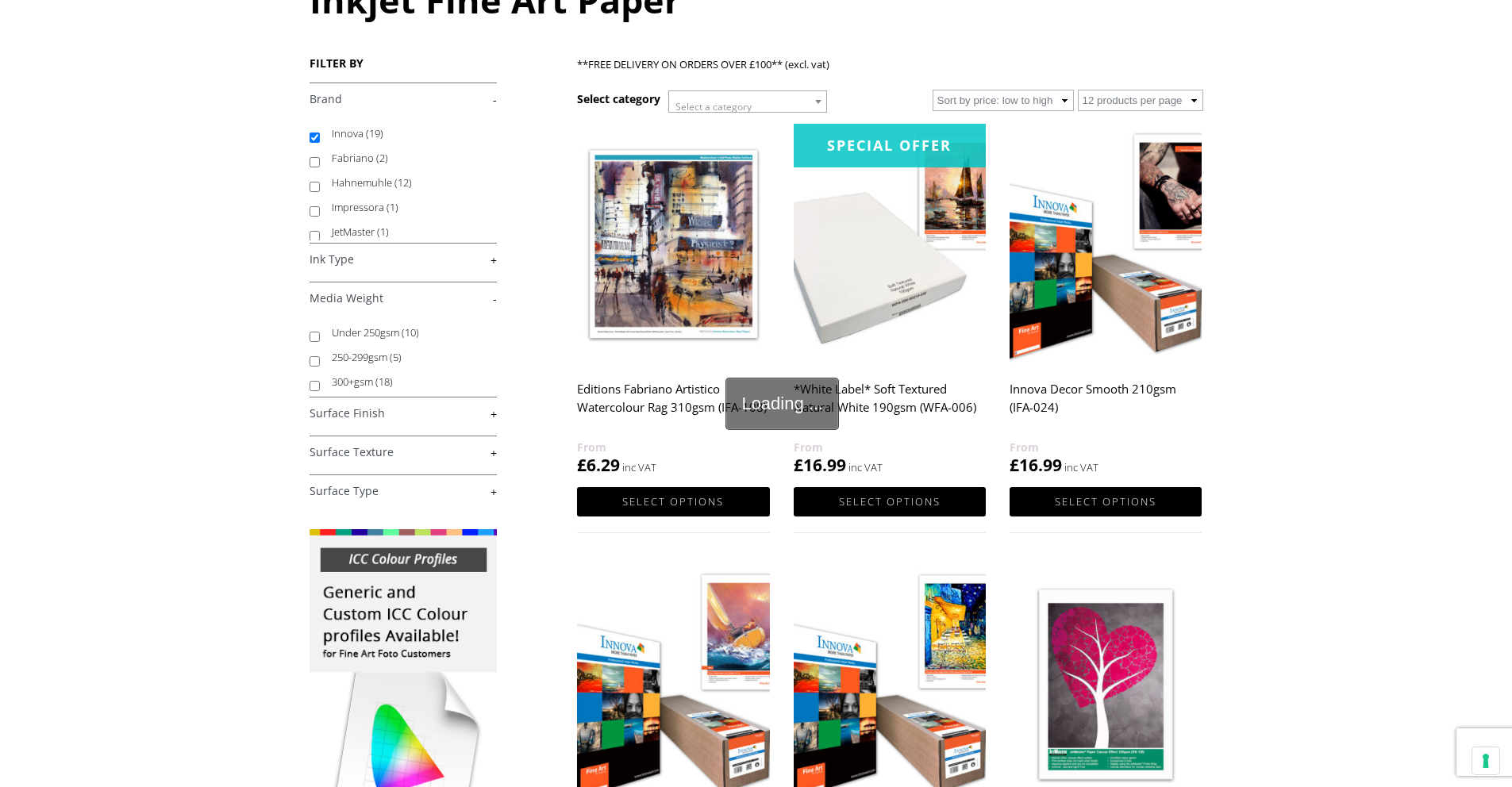
click at [314, 338] on input "Under 250gsm (10)" at bounding box center [314, 337] width 10 height 10
checkbox input "true"
click at [317, 361] on input "250-299gsm (5)" at bounding box center [314, 361] width 10 height 10
checkbox input "true"
click at [490, 417] on link "+" at bounding box center [403, 413] width 187 height 15
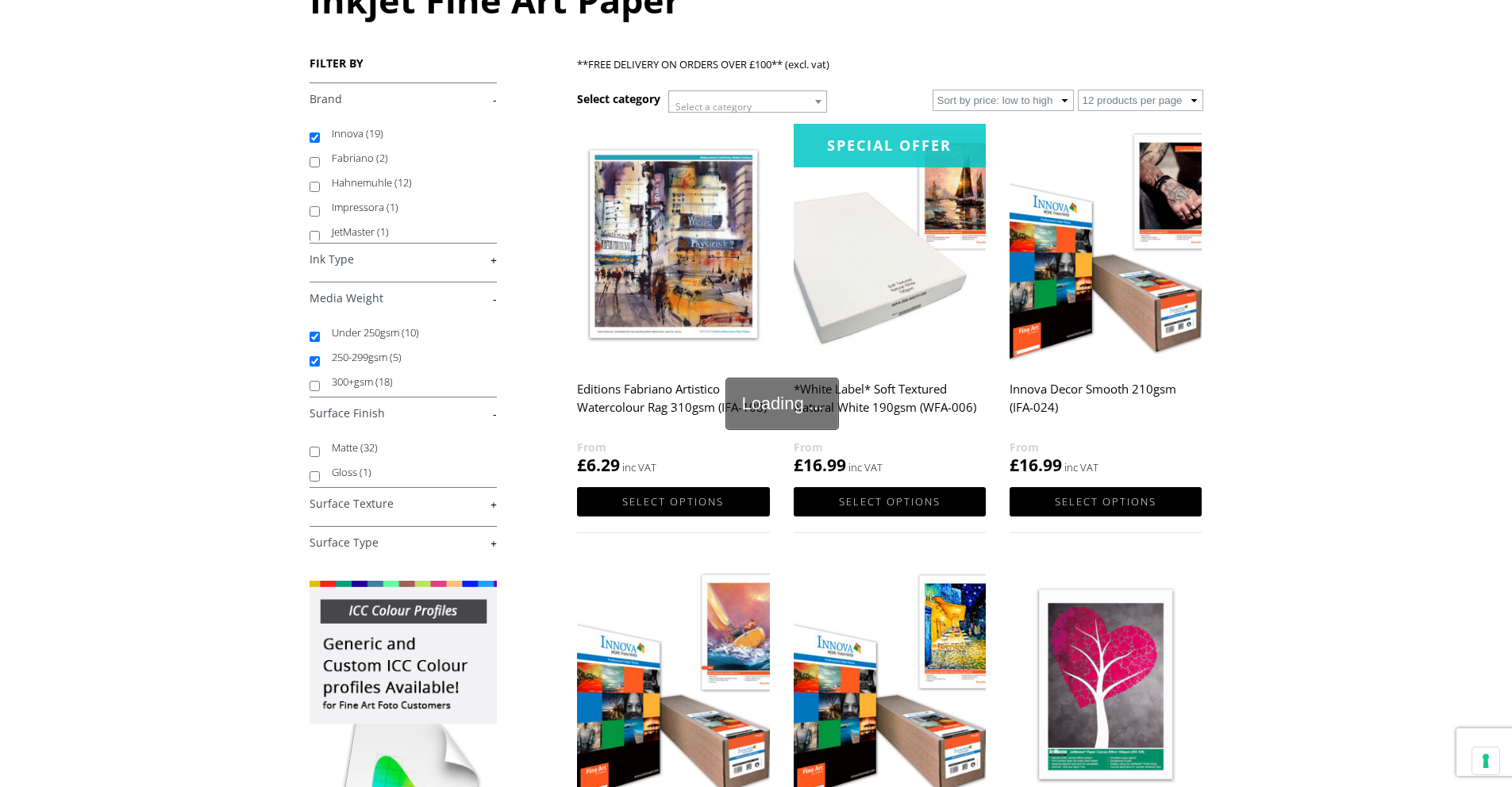
click at [315, 453] on input "Matte (32)" at bounding box center [314, 452] width 10 height 10
checkbox input "true"
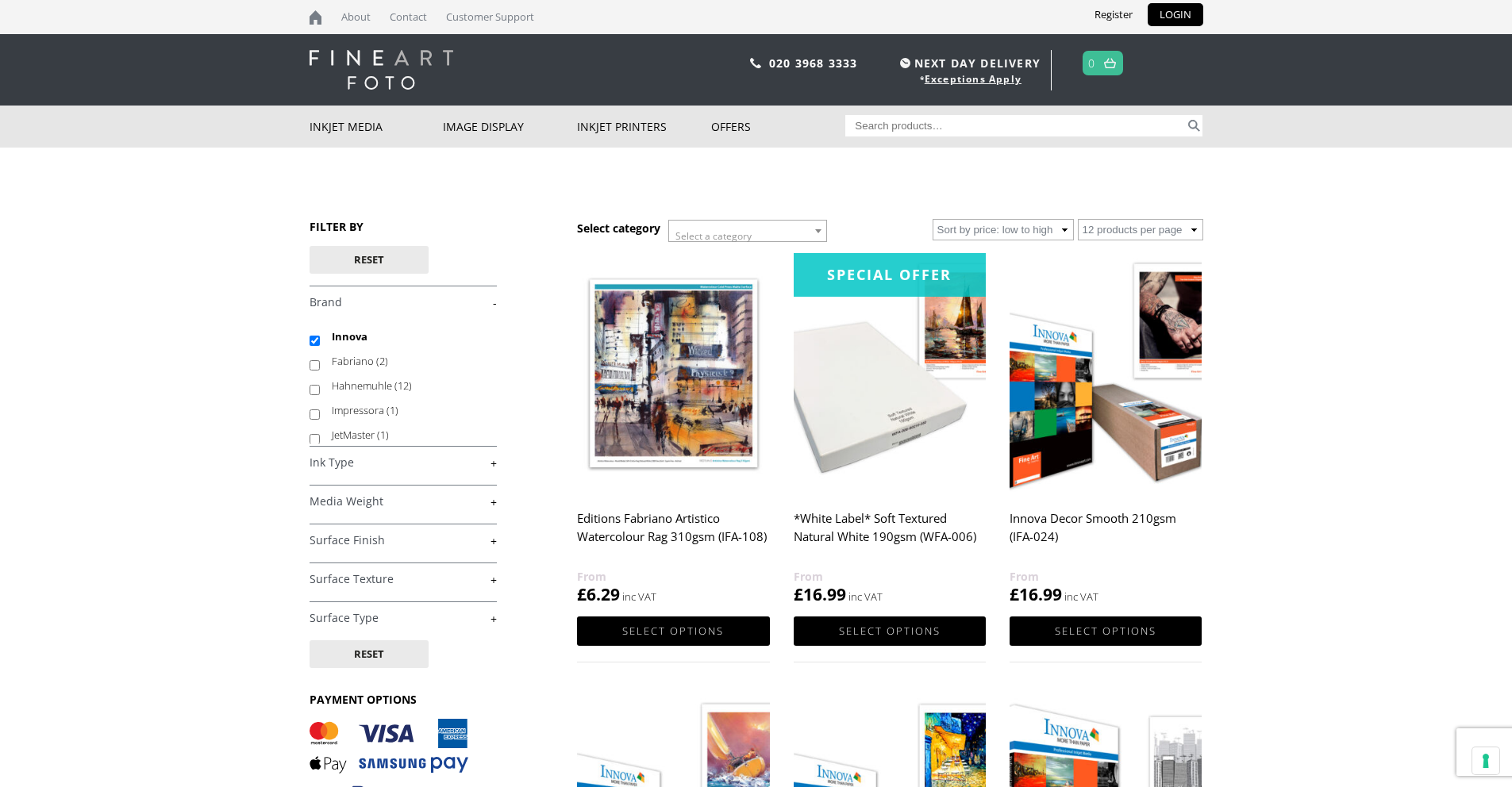
click at [491, 501] on link "+" at bounding box center [403, 501] width 187 height 15
click at [353, 537] on label "Under 250gsm (6)" at bounding box center [407, 536] width 150 height 25
click at [320, 537] on input "Under 250gsm (6)" at bounding box center [314, 540] width 10 height 10
checkbox input "true"
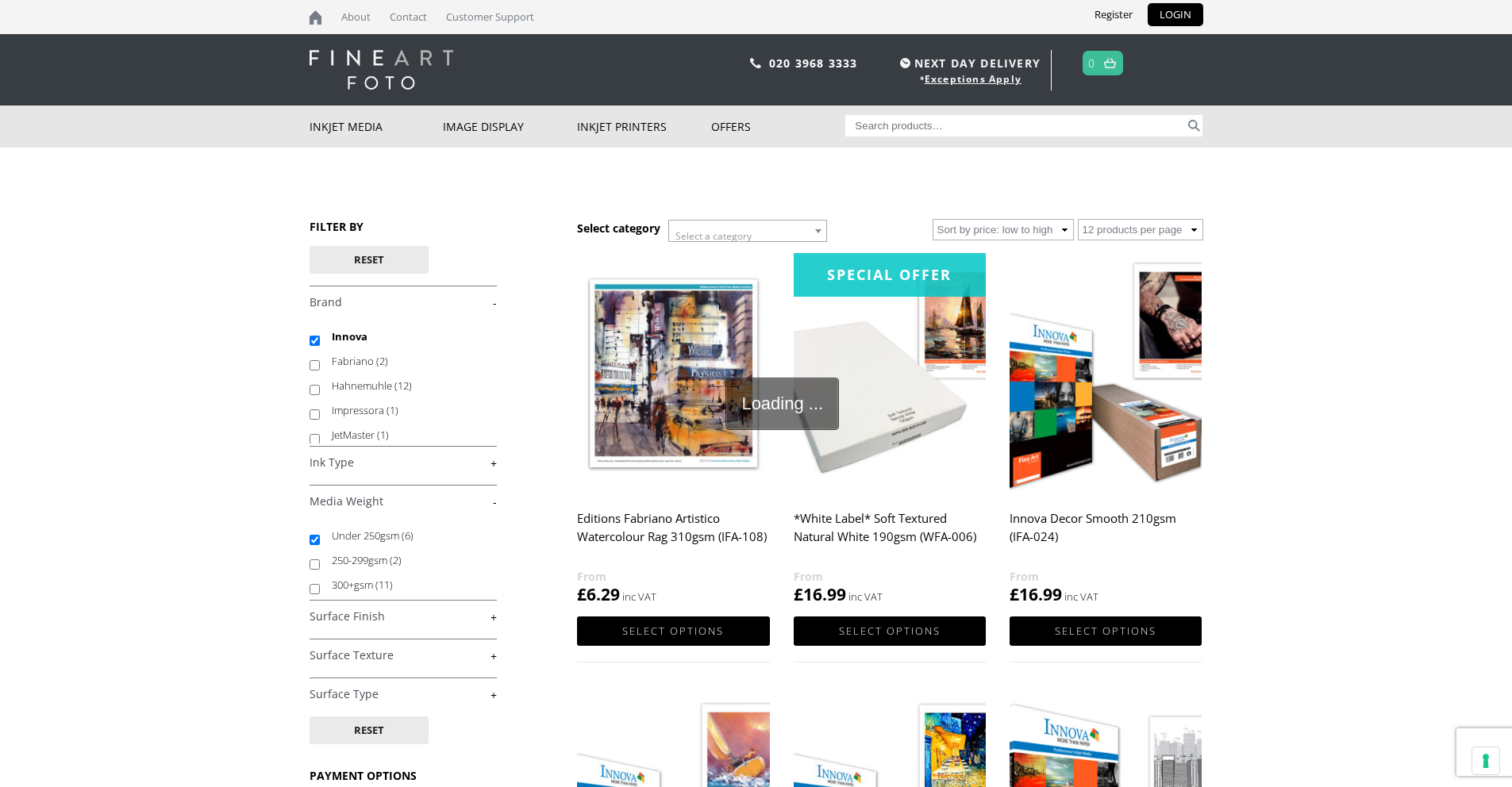
click at [353, 562] on label "250-299gsm (2)" at bounding box center [407, 561] width 150 height 25
click at [320, 562] on input "250-299gsm (2)" at bounding box center [314, 564] width 10 height 10
checkbox input "true"
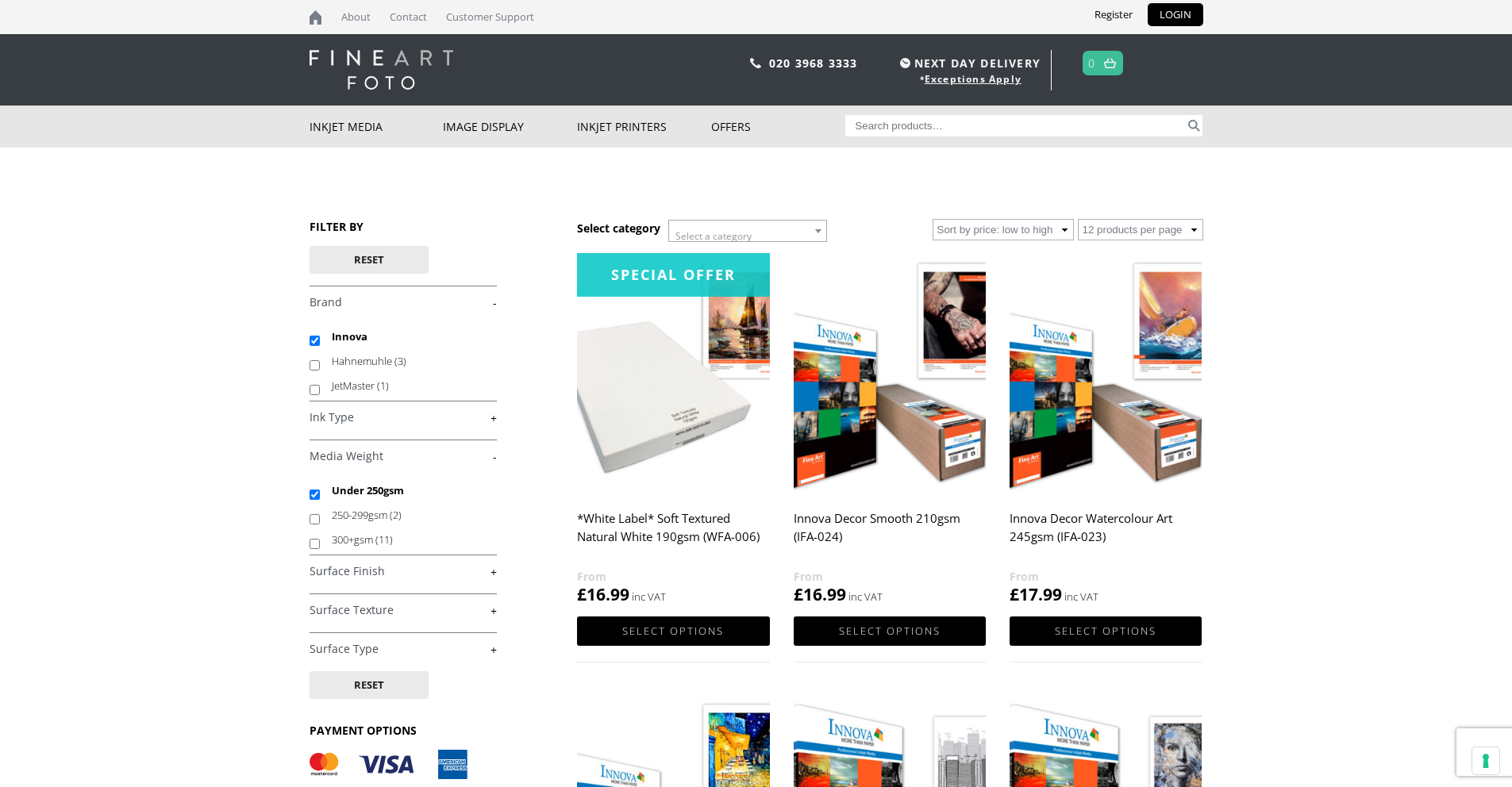
click at [1134, 222] on select "12 products per page 36 products per page 72 products per page" at bounding box center [1140, 230] width 126 height 22
select select "36"
click at [1078, 219] on select "12 products per page 36 products per page 72 products per page" at bounding box center [1140, 230] width 126 height 22
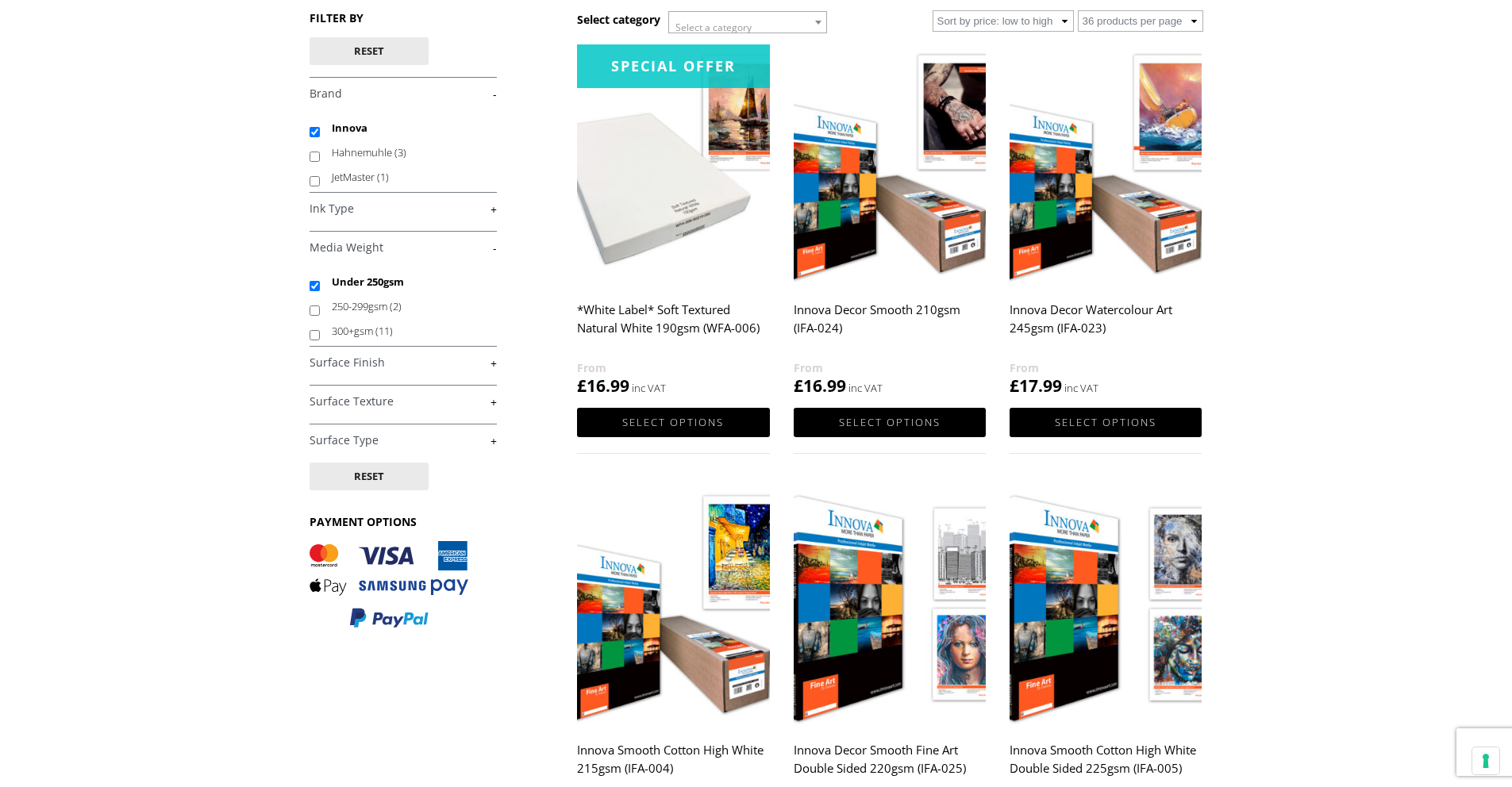
scroll to position [202, 0]
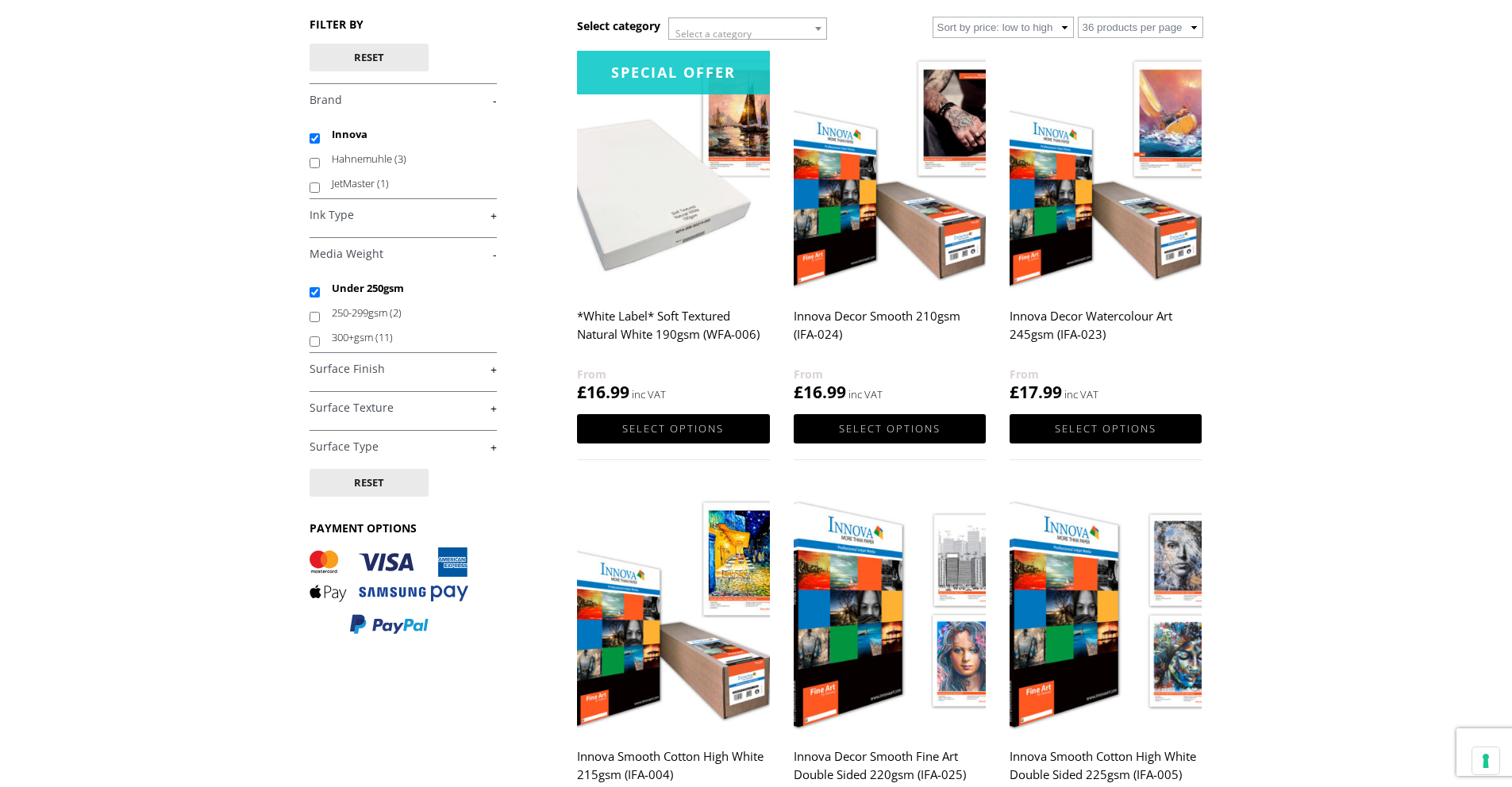
click at [1068, 232] on img at bounding box center [1106, 170] width 192 height 241
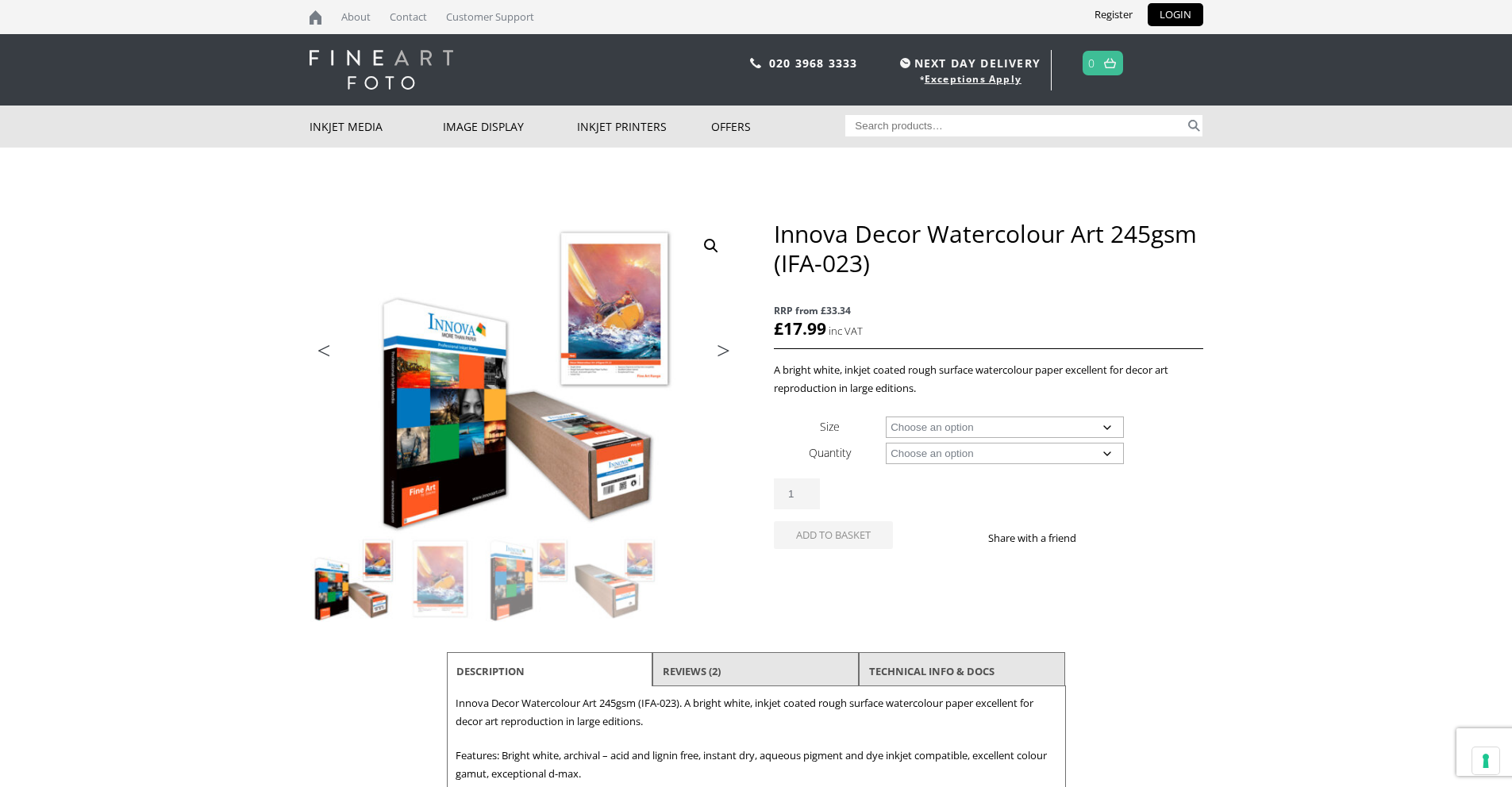
scroll to position [623, 0]
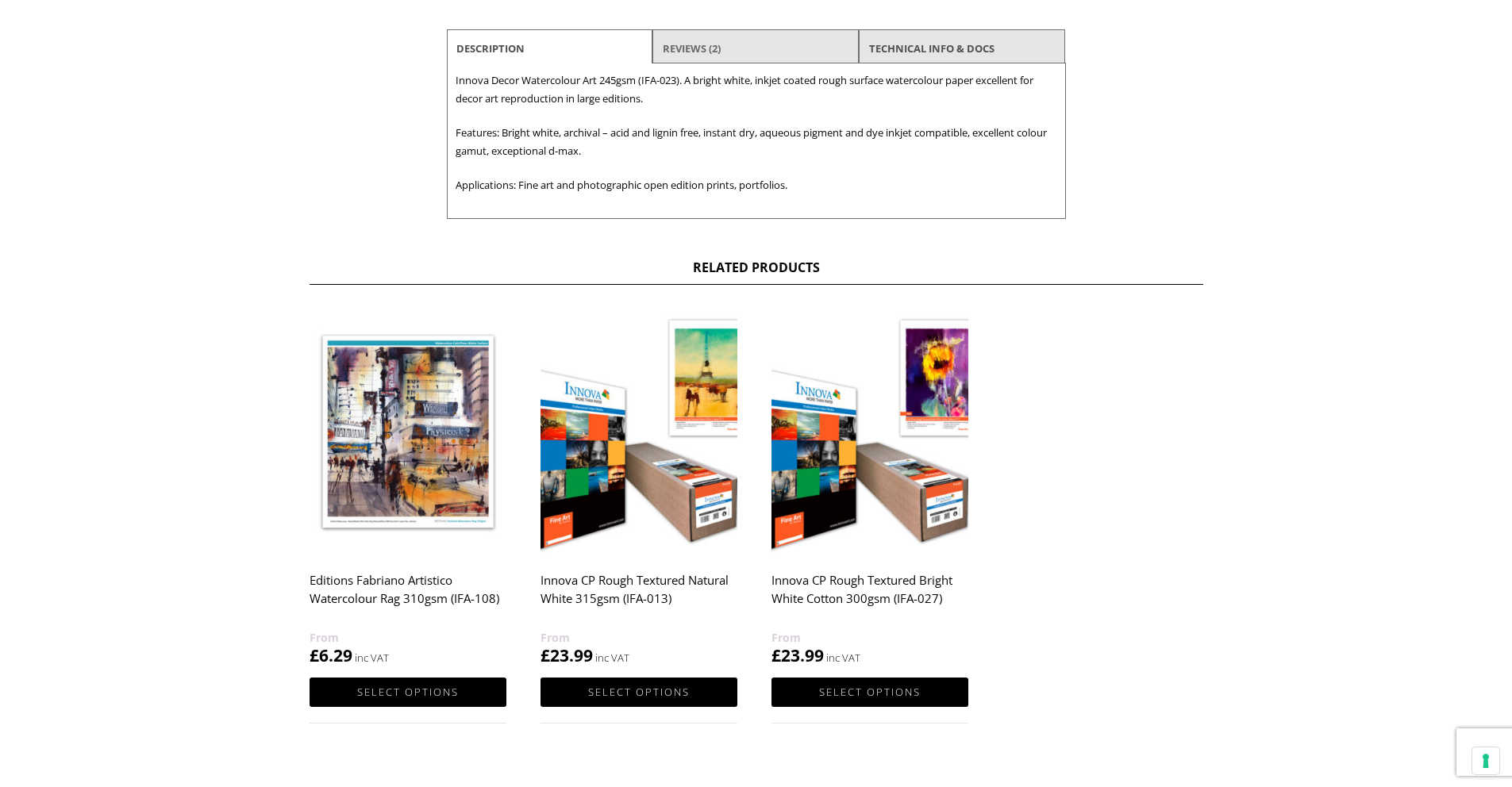
click at [705, 46] on link "Reviews (2)" at bounding box center [691, 49] width 58 height 29
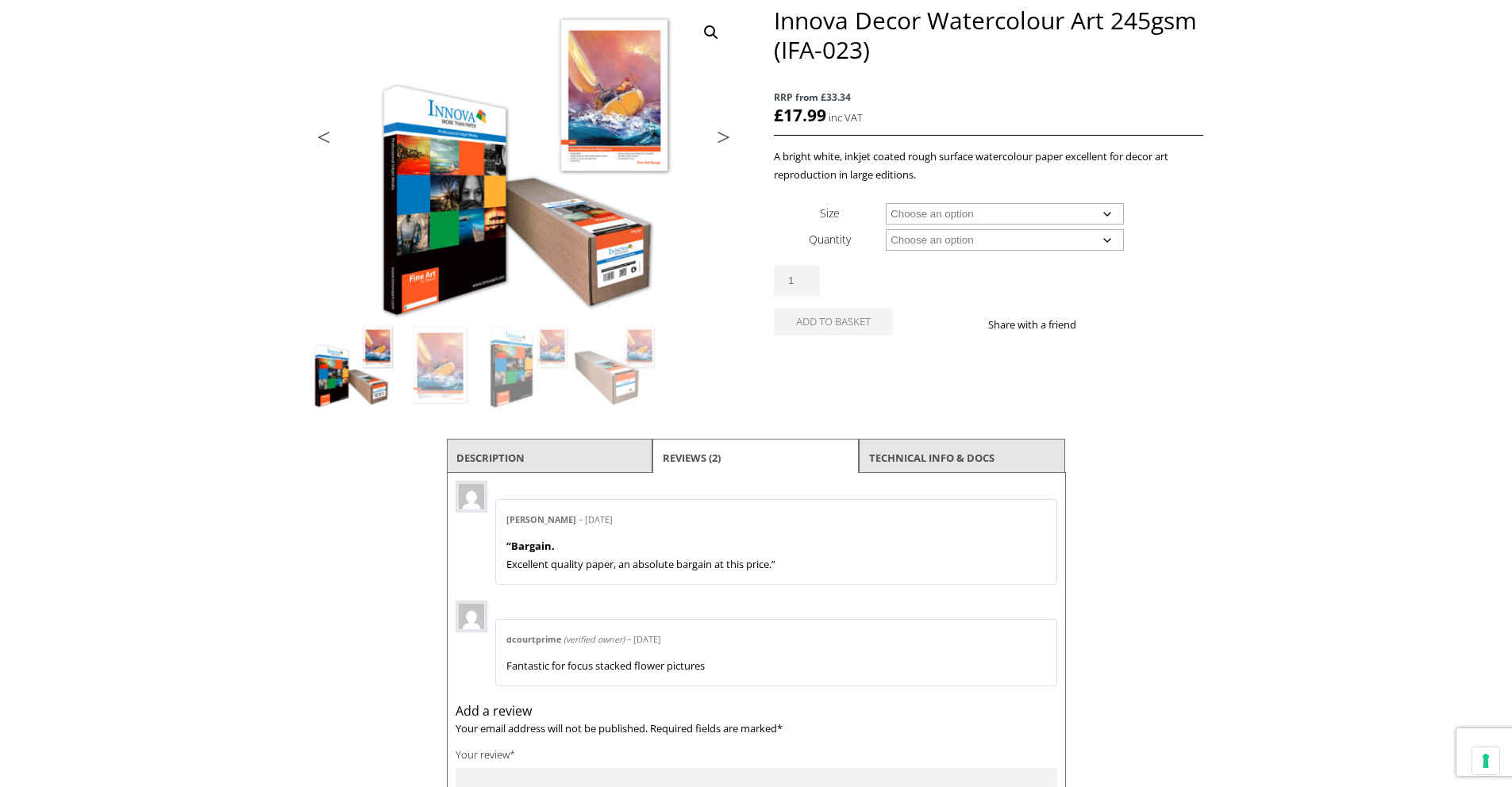
scroll to position [0, 0]
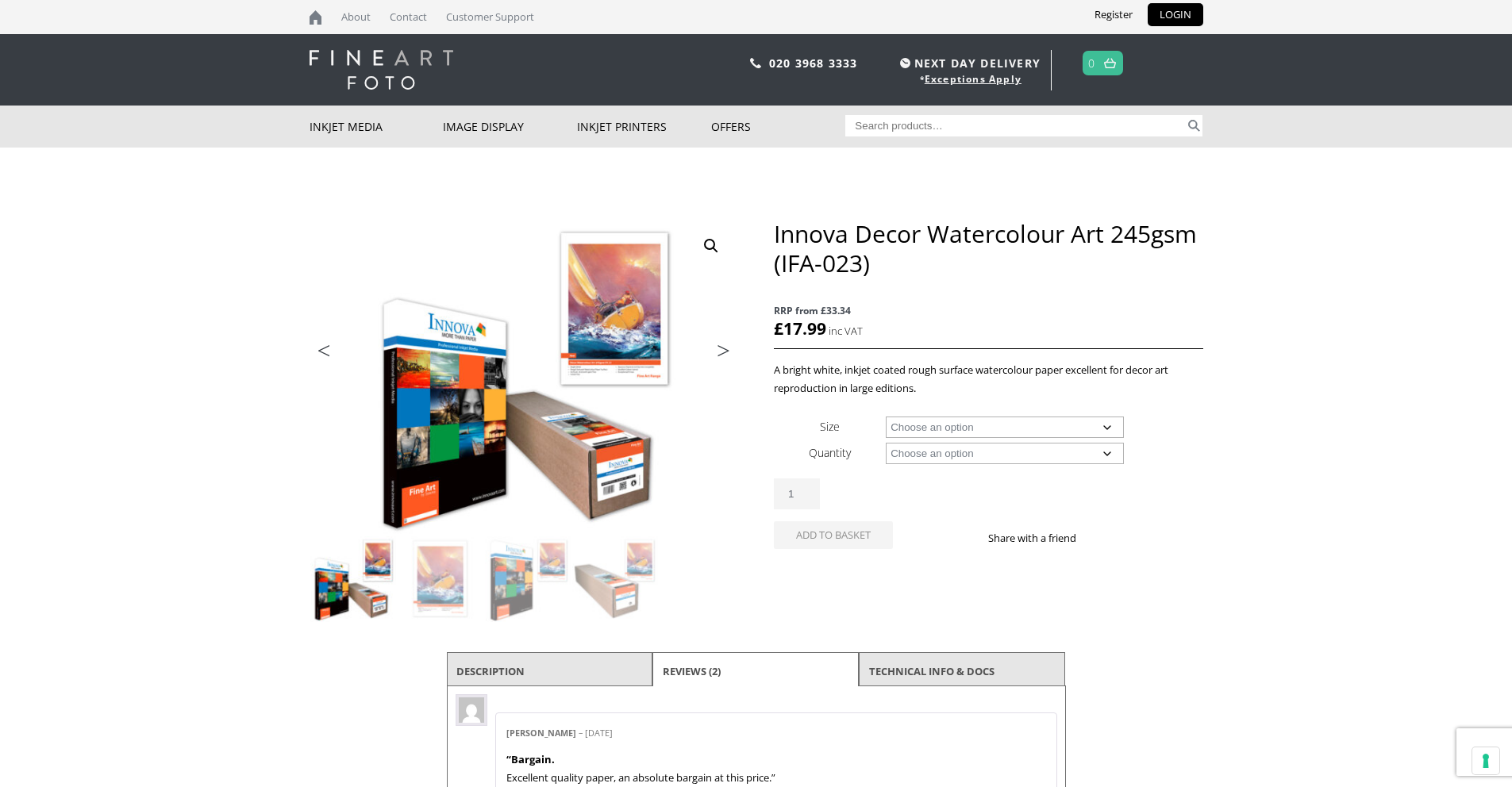
click at [924, 424] on select "Choose an option A4 Sheet A3 Sheet A3+ Sheet A2 Sheet 17" Wide Roll 24" Wide Ro…" at bounding box center [1005, 427] width 238 height 22
click at [886, 417] on select "Choose an option A4 Sheet A3 Sheet A3+ Sheet A2 Sheet 17" Wide Roll 24" Wide Ro…" at bounding box center [1005, 427] width 238 height 22
select select "a3-sheet-2"
click at [933, 458] on select "Choose an option 25 Sheets" at bounding box center [1005, 453] width 238 height 22
select select "25-sheets"
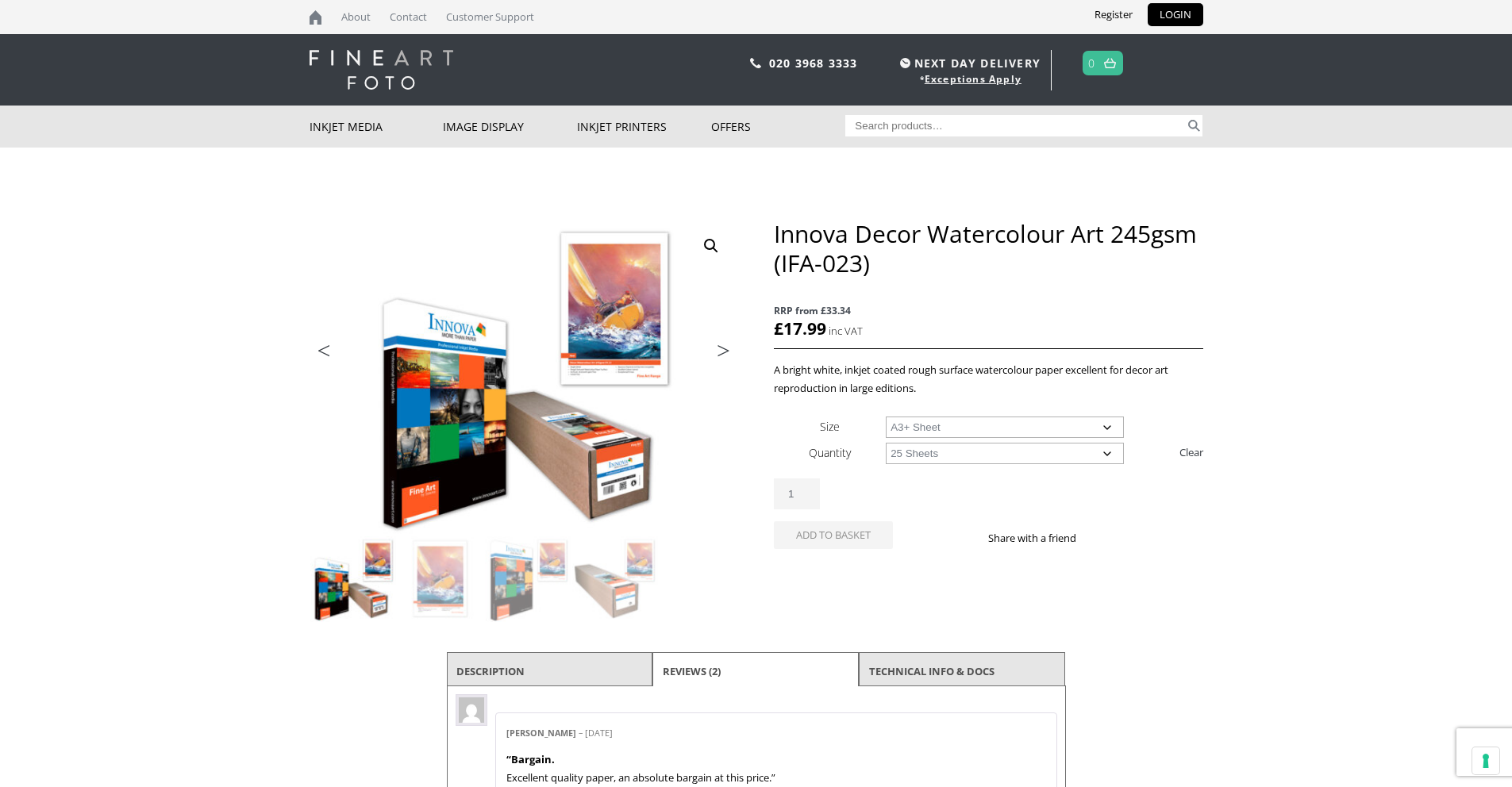
click at [886, 443] on select "Choose an option 25 Sheets" at bounding box center [1005, 453] width 238 height 22
select select "a3-sheet-2"
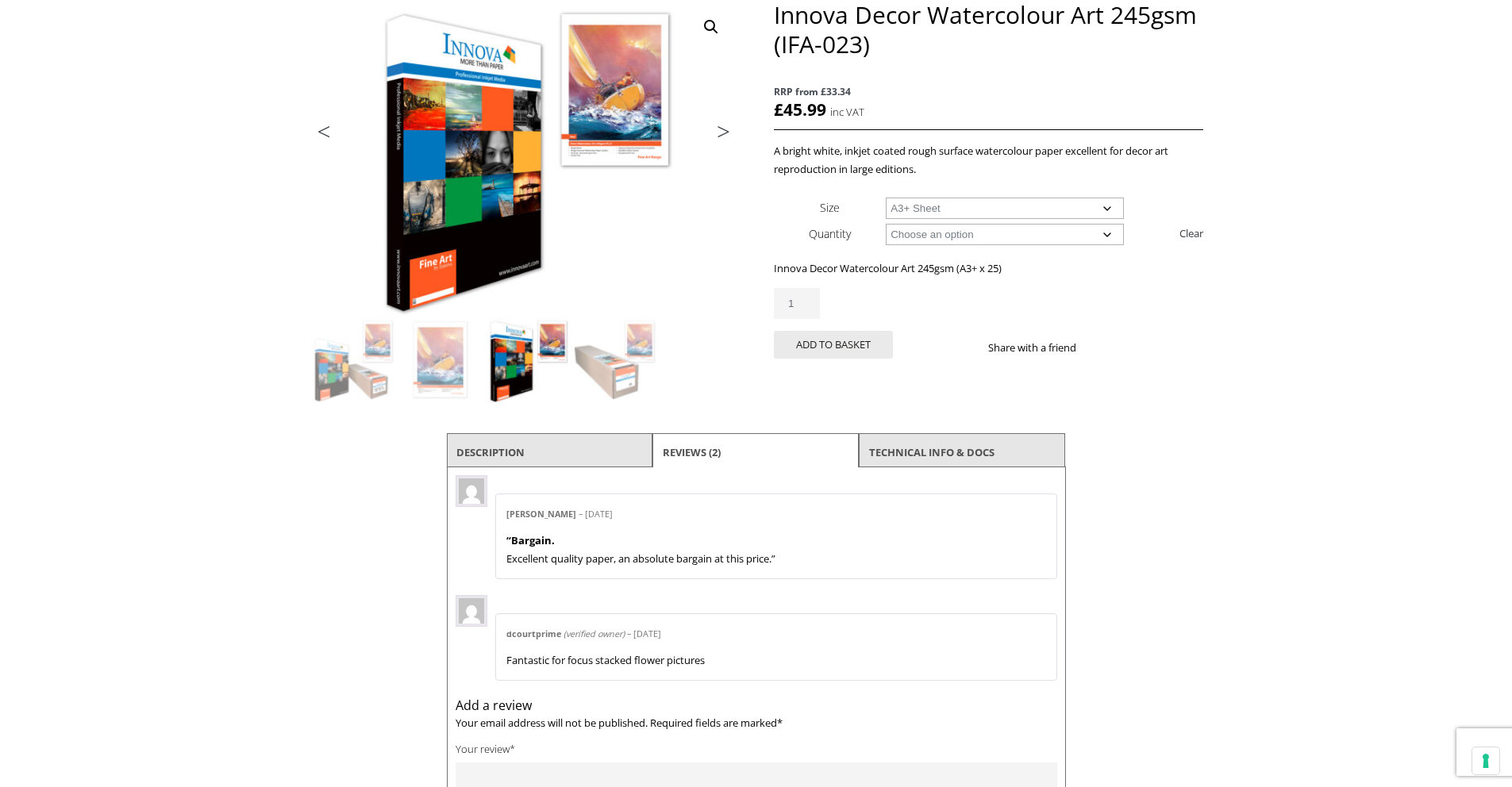
scroll to position [221, 0]
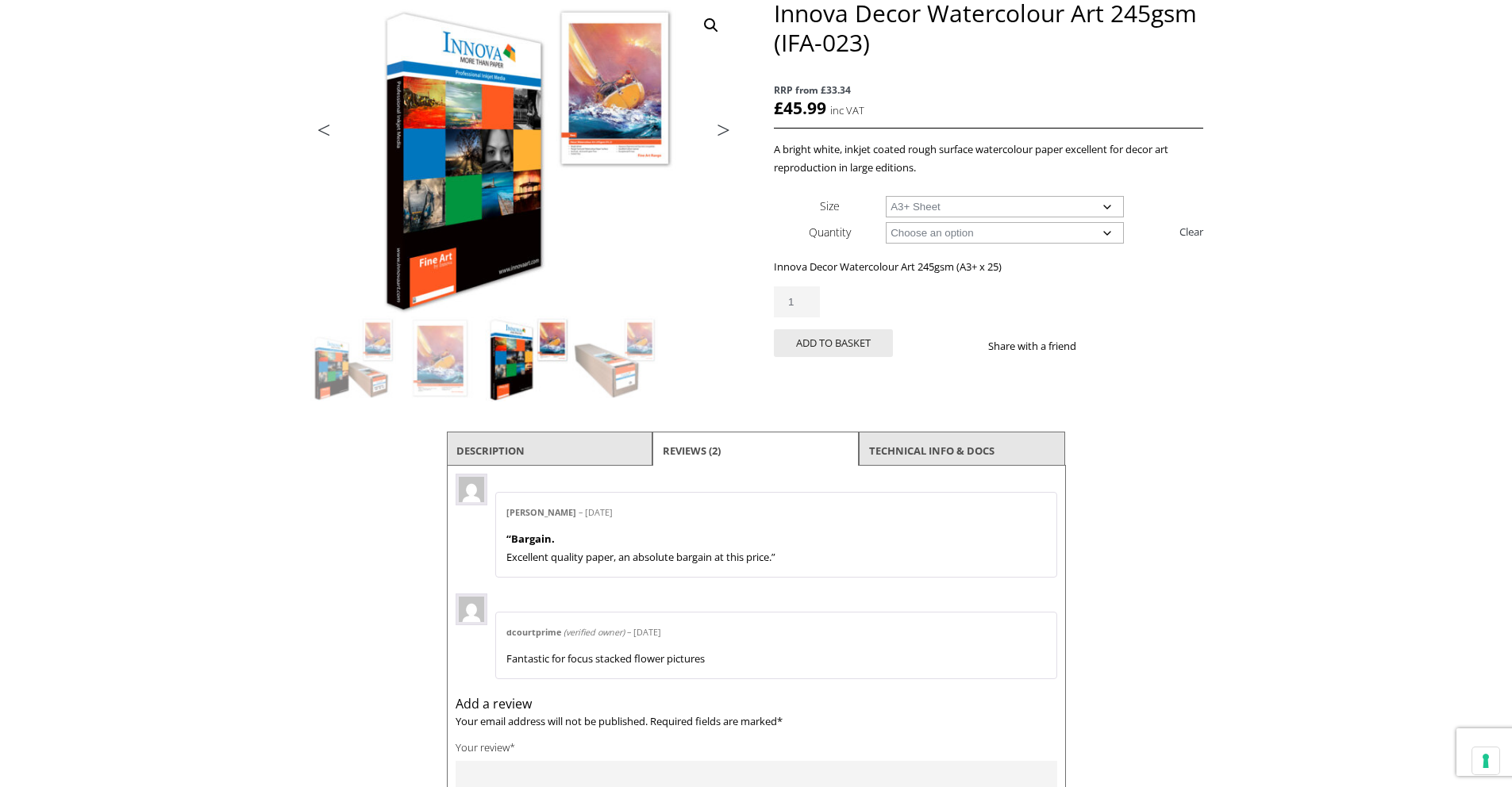
click at [546, 454] on li "Description" at bounding box center [550, 451] width 206 height 38
click at [886, 453] on link "TECHNICAL INFO & DOCS" at bounding box center [931, 451] width 126 height 29
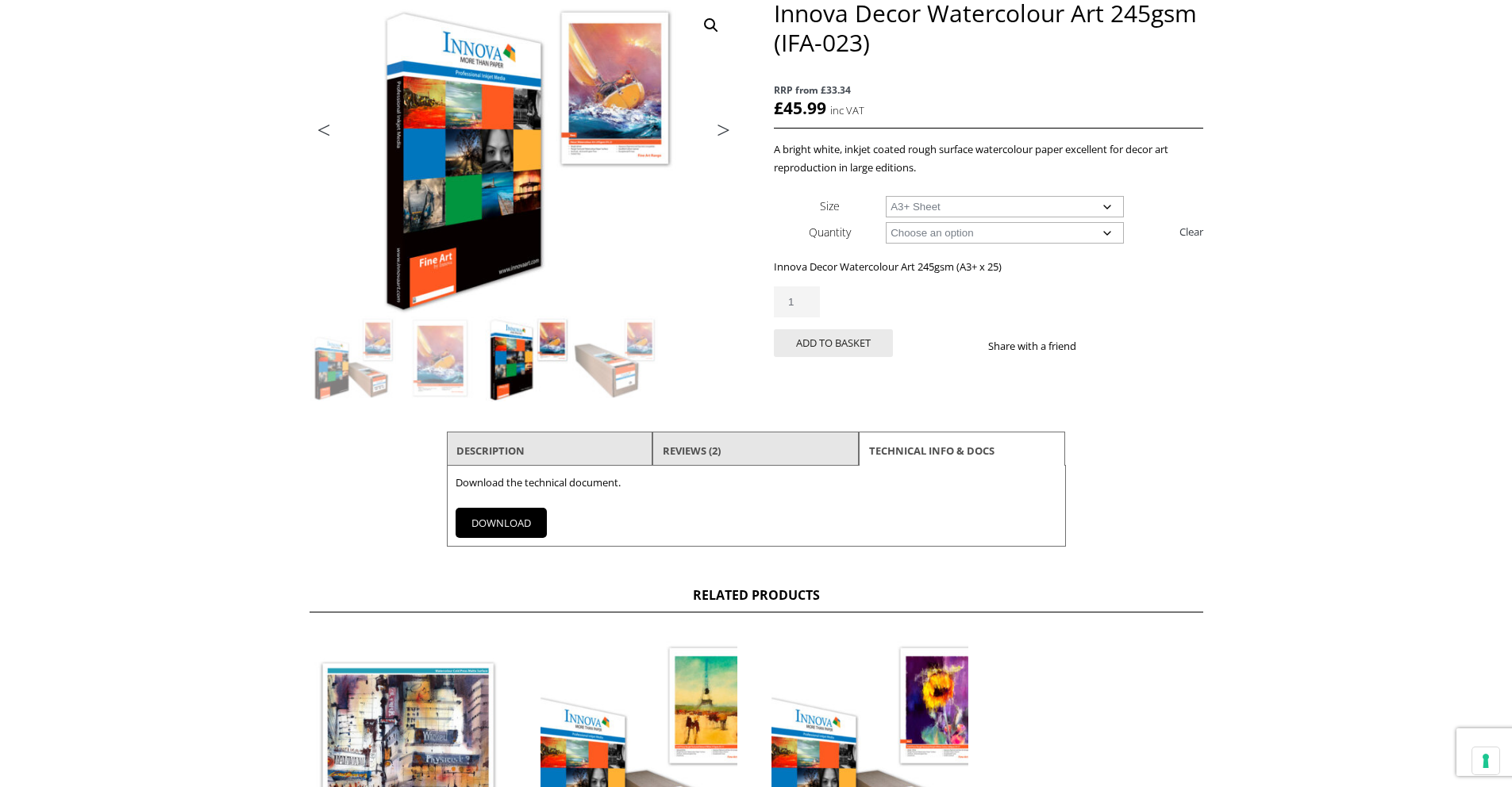
click at [500, 517] on link "DOWNLOAD" at bounding box center [501, 523] width 91 height 30
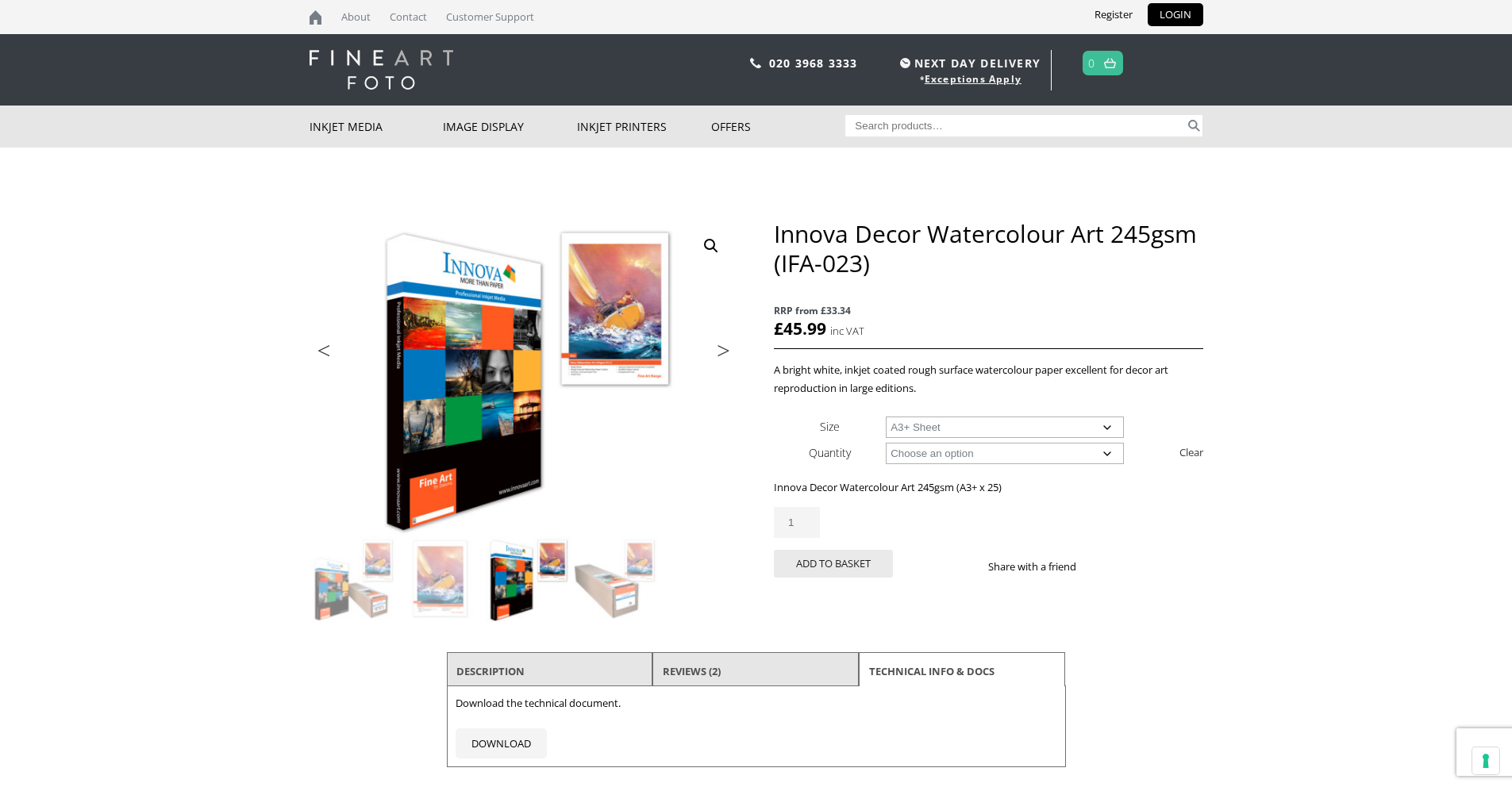
scroll to position [37, 0]
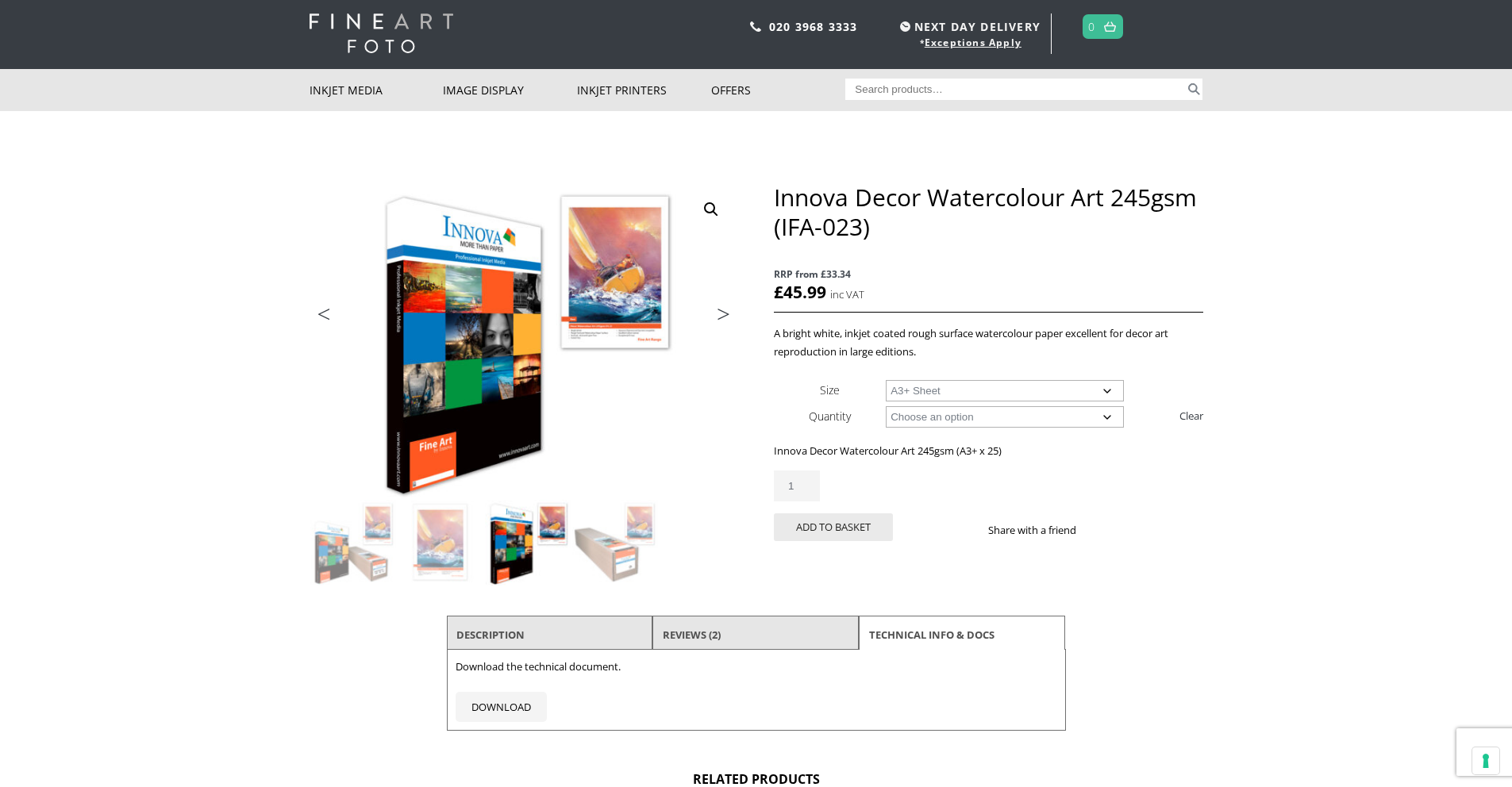
click at [936, 88] on input "Search for:" at bounding box center [1015, 89] width 340 height 22
type input "ifa 027"
click at [1185, 78] on button "Search" at bounding box center [1194, 89] width 18 height 22
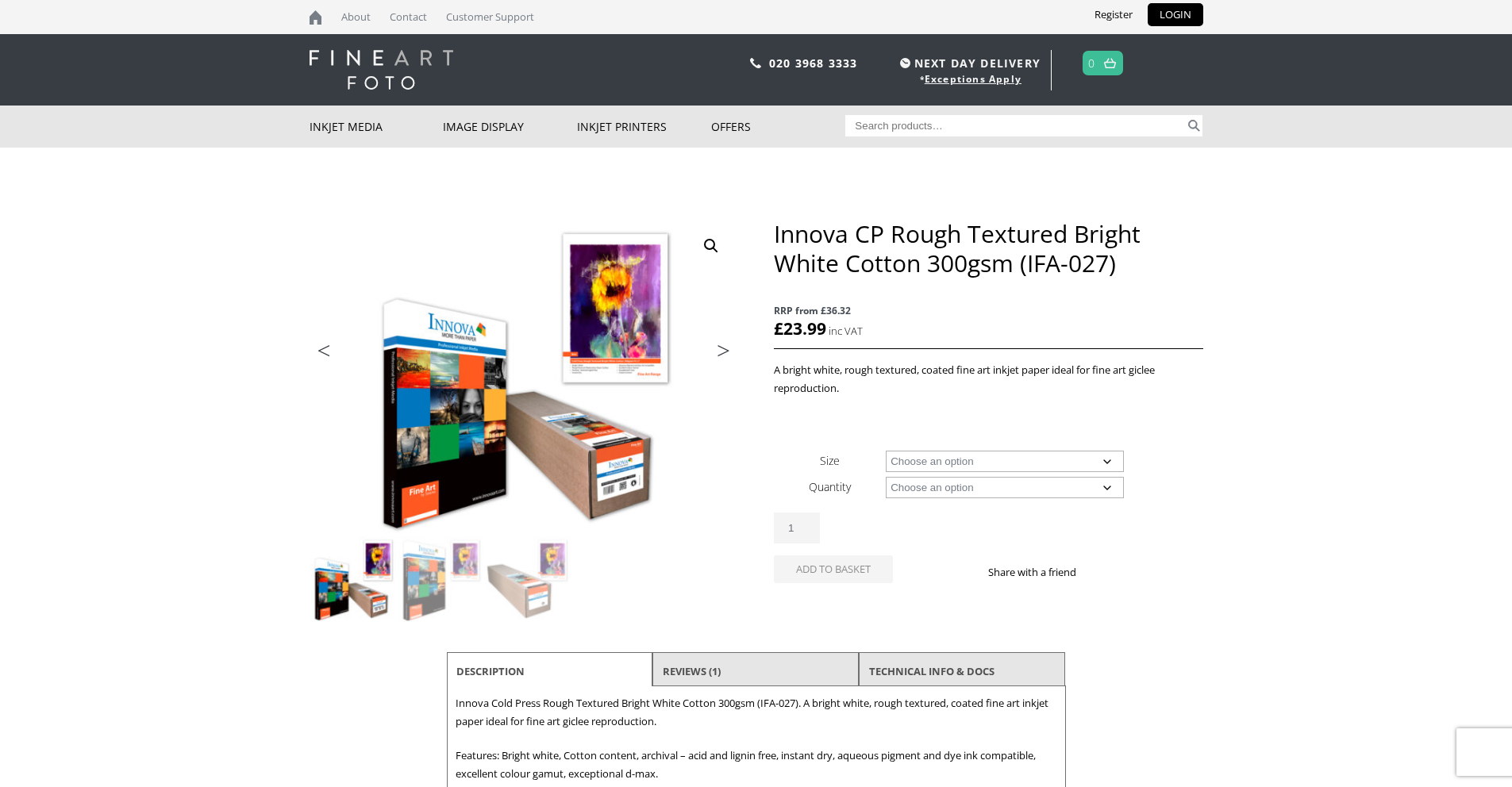
click at [951, 465] on select "Choose an option A4 Sheet A3 Sheet A3+ Sheet A2 Sheet 17" Wide Roll 24" Wide Ro…" at bounding box center [1005, 461] width 238 height 22
click at [886, 451] on select "Choose an option A4 Sheet A3 Sheet A3+ Sheet A2 Sheet 17" Wide Roll 24" Wide Ro…" at bounding box center [1005, 461] width 238 height 22
select select "a3-sheet"
click at [1048, 484] on select "Choose an option 25 Sheets" at bounding box center [1005, 487] width 238 height 22
select select "25-sheets"
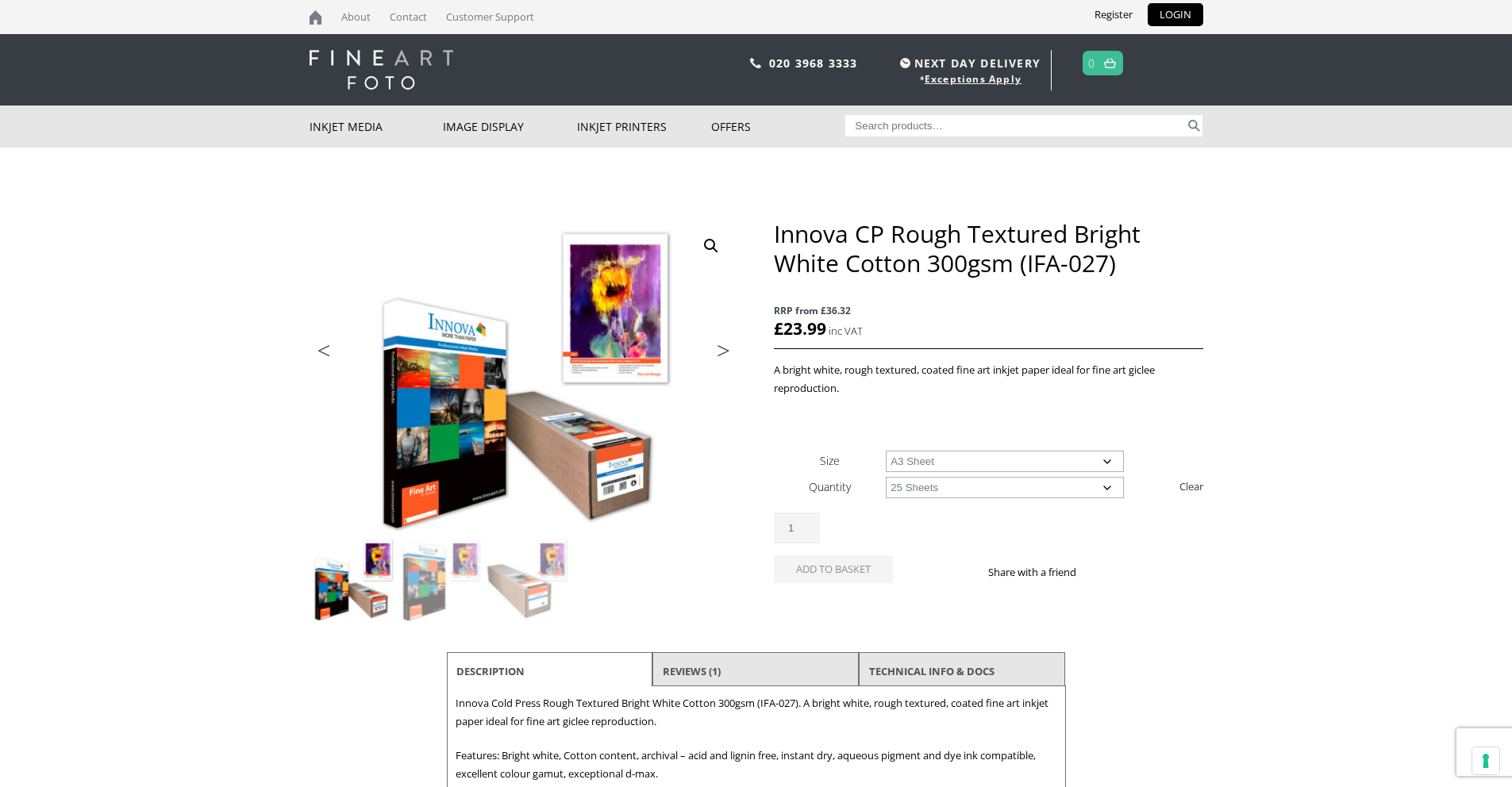
click at [886, 477] on select "Choose an option 25 Sheets" at bounding box center [1005, 487] width 238 height 22
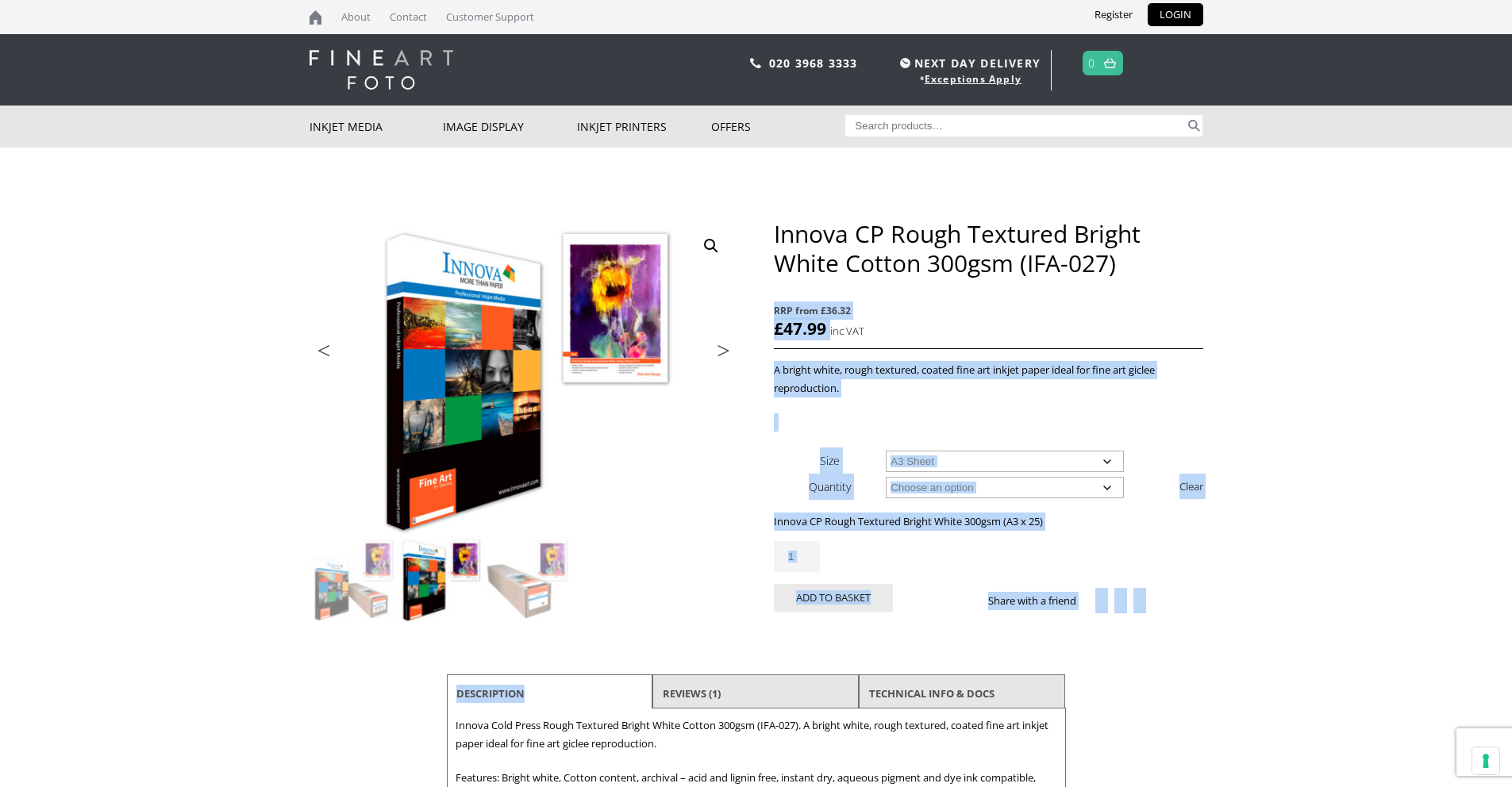
drag, startPoint x: 1134, startPoint y: 270, endPoint x: 772, endPoint y: 235, distance: 363.7
click at [772, 235] on div "🔍 Previous Next Innova CP Rough Textured Bright White Cotton 300gsm (IFA-027) R…" at bounding box center [756, 541] width 894 height 645
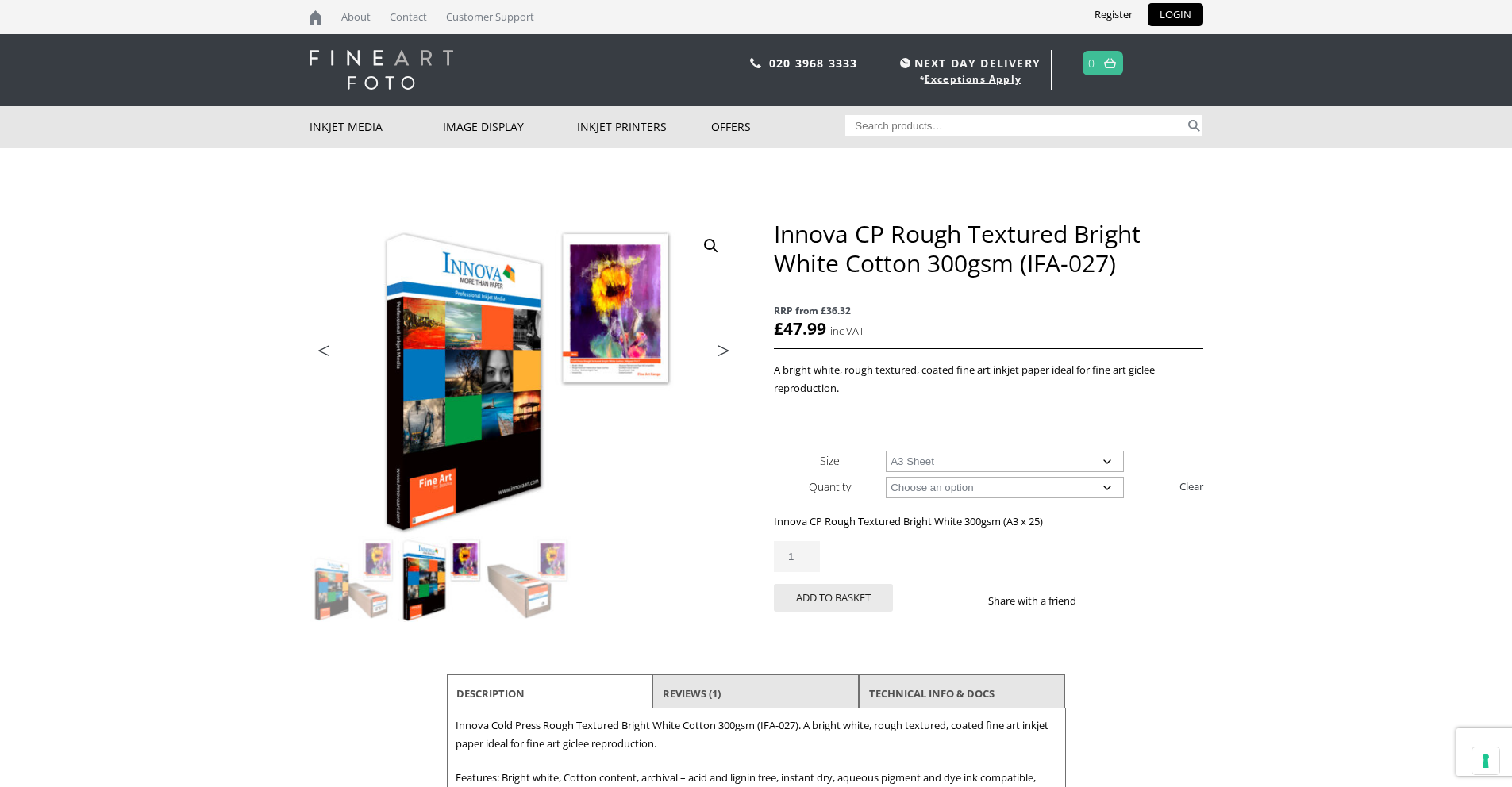
click at [851, 265] on h1 "Innova CP Rough Textured Bright White Cotton 300gsm (IFA-027)" at bounding box center [988, 248] width 429 height 58
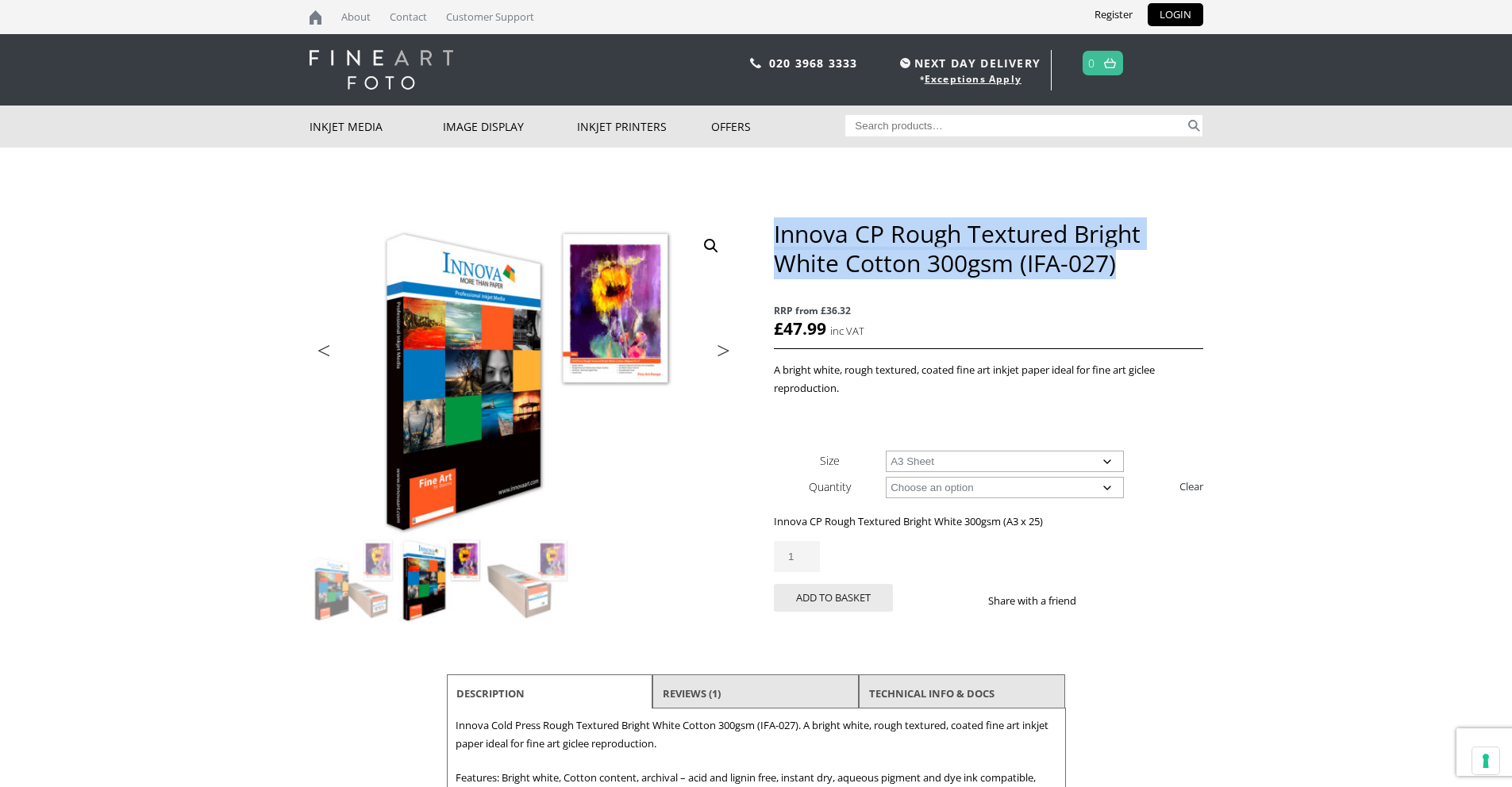
drag, startPoint x: 1136, startPoint y: 269, endPoint x: 775, endPoint y: 228, distance: 363.3
click at [775, 228] on h1 "Innova CP Rough Textured Bright White Cotton 300gsm (IFA-027)" at bounding box center [988, 248] width 429 height 58
copy h1 "Innova CP Rough Textured Bright White Cotton 300gsm (IFA-027)"
click at [1094, 463] on select "Choose an option A4 Sheet A3 Sheet A3+ Sheet A2 Sheet" at bounding box center [1005, 461] width 238 height 22
click at [886, 451] on select "Choose an option A4 Sheet A3 Sheet A3+ Sheet A2 Sheet" at bounding box center [1005, 461] width 238 height 22
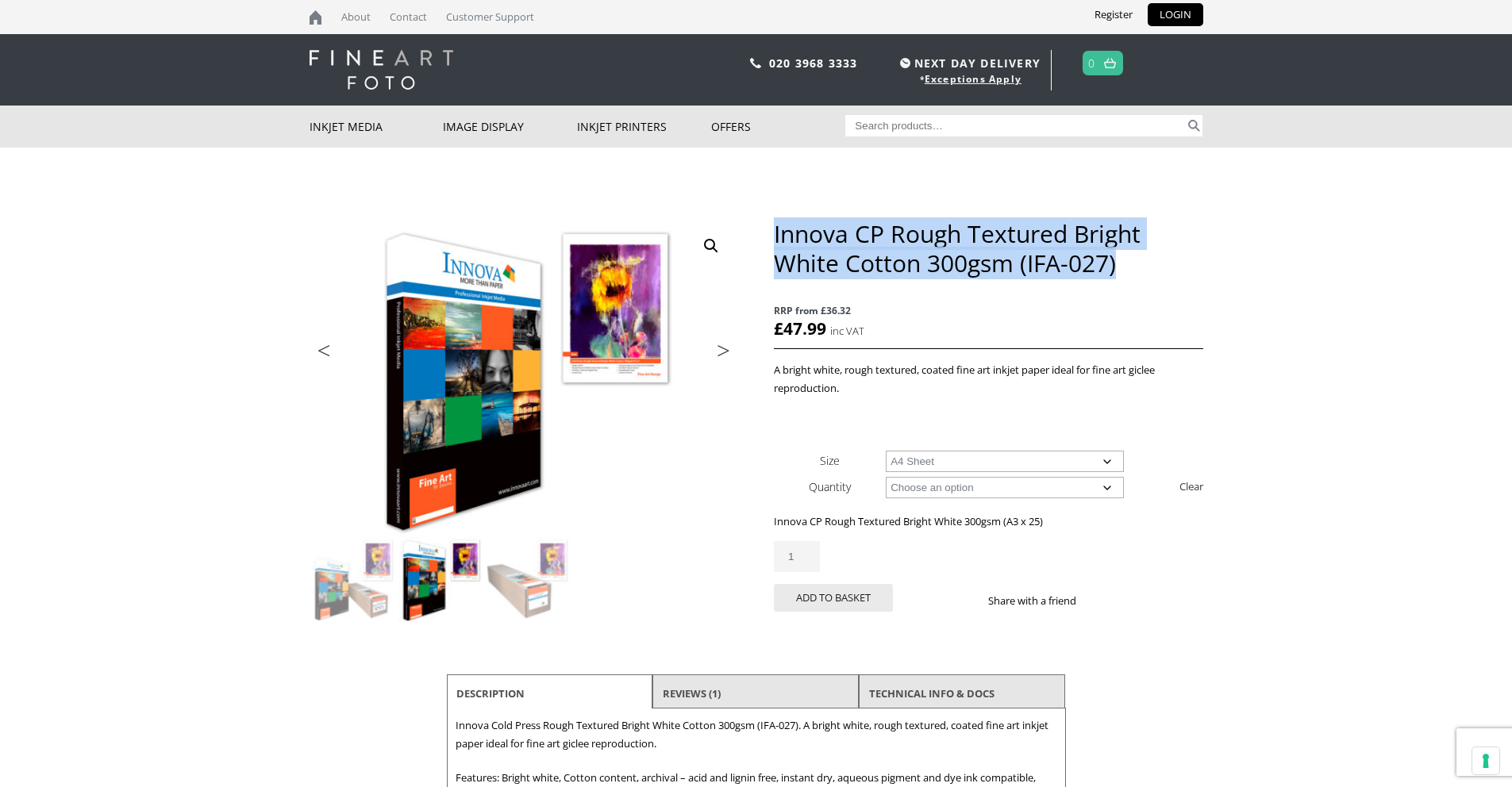
select select "a4-sheet"
